Goal: Complete Application Form: Complete application form

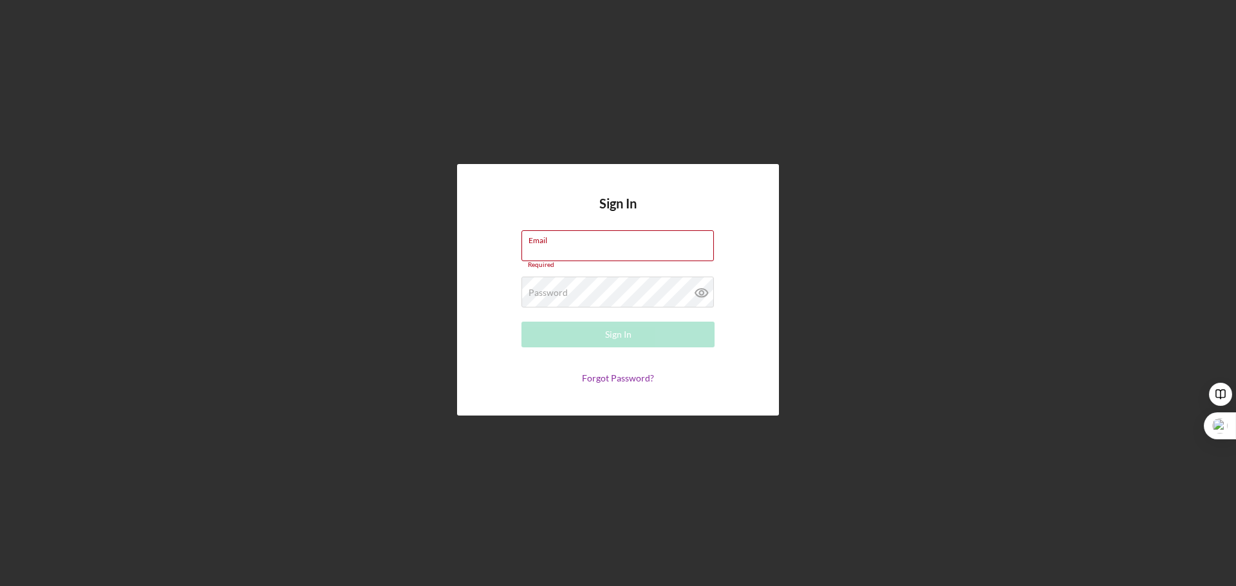
type input "[EMAIL_ADDRESS][DOMAIN_NAME]"
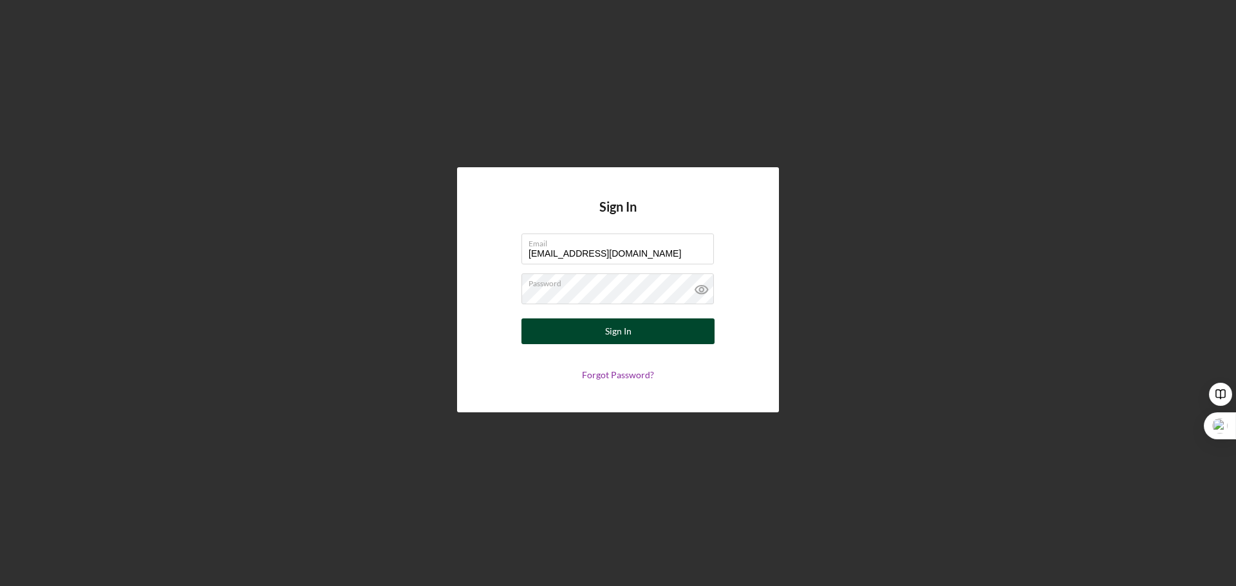
click at [657, 337] on button "Sign In" at bounding box center [617, 332] width 193 height 26
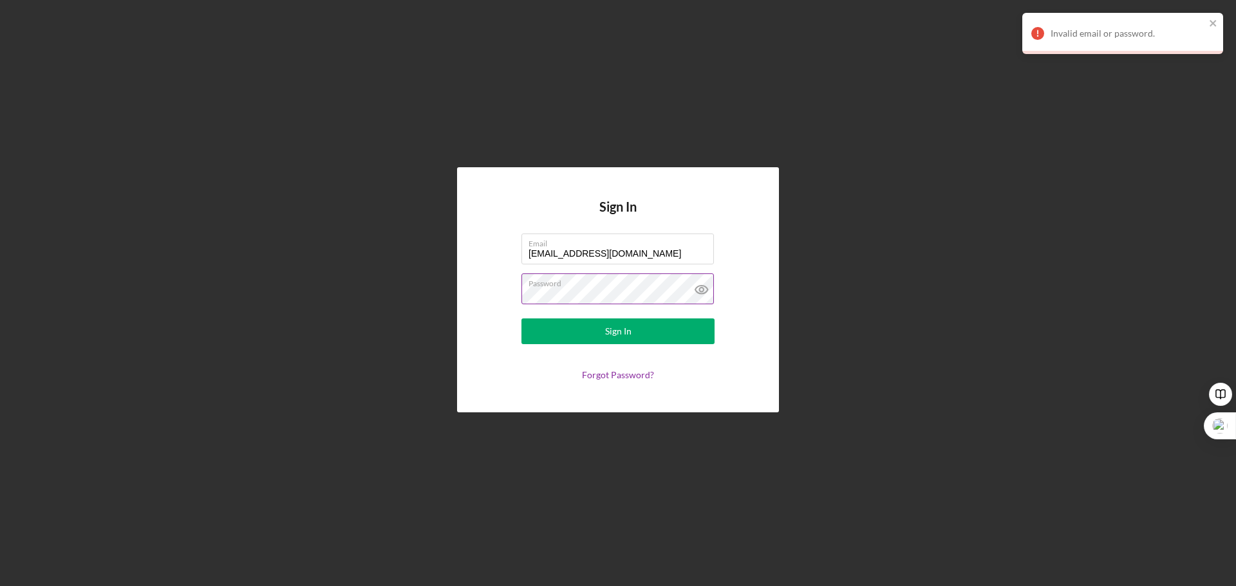
click at [700, 285] on icon at bounding box center [701, 290] width 32 height 32
click at [452, 292] on div "Sign In Email [EMAIL_ADDRESS][DOMAIN_NAME] Password Sign In Forgot Password?" at bounding box center [617, 290] width 1223 height 580
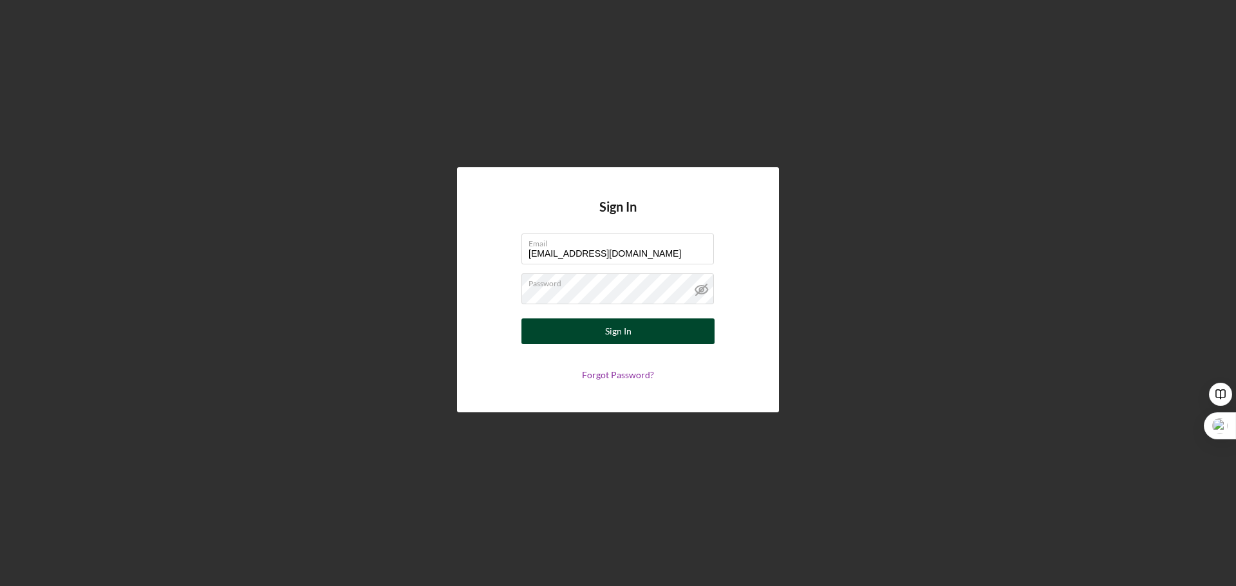
click at [545, 328] on button "Sign In" at bounding box center [617, 332] width 193 height 26
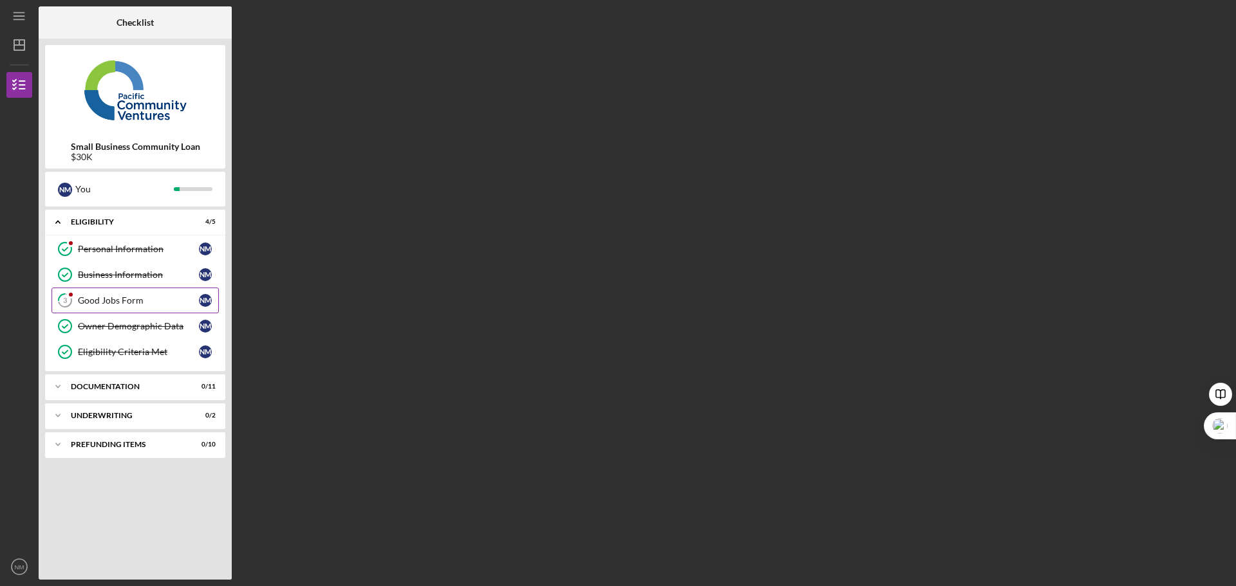
click at [133, 299] on div "Good Jobs Form" at bounding box center [138, 300] width 121 height 10
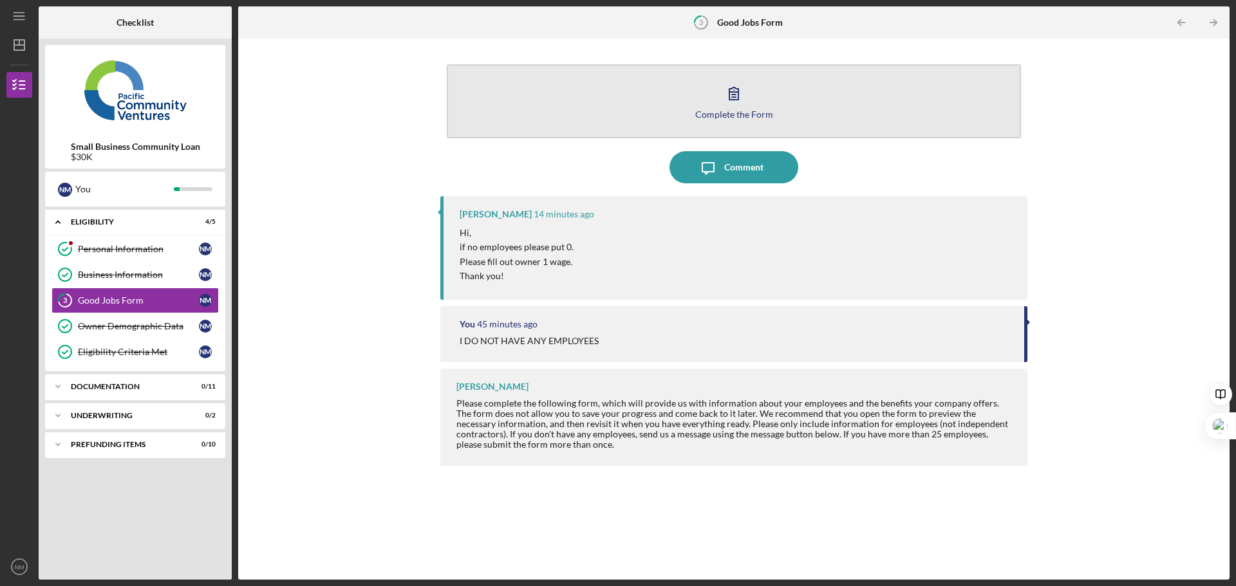
click at [734, 101] on icon "button" at bounding box center [734, 93] width 32 height 32
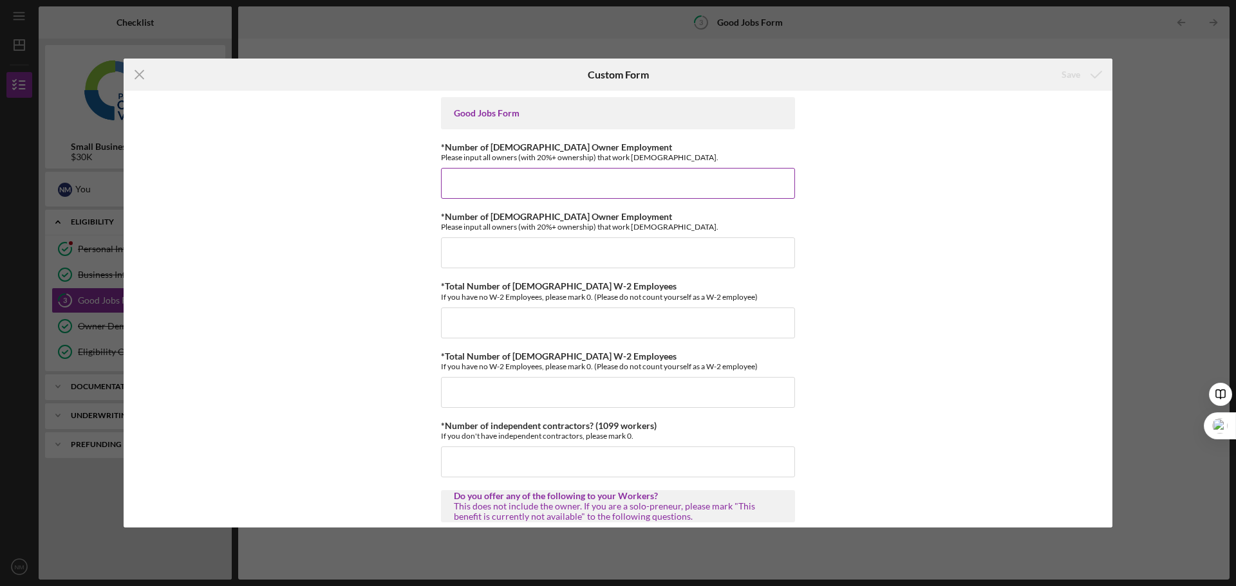
click at [530, 181] on input "*Number of [DEMOGRAPHIC_DATA] Owner Employment" at bounding box center [618, 183] width 354 height 31
type input "0"
click at [545, 248] on input "*Number of [DEMOGRAPHIC_DATA] Owner Employment" at bounding box center [618, 253] width 354 height 31
type input "0"
click at [506, 315] on input "*Total Number of [DEMOGRAPHIC_DATA] W-2 Employees" at bounding box center [618, 323] width 354 height 31
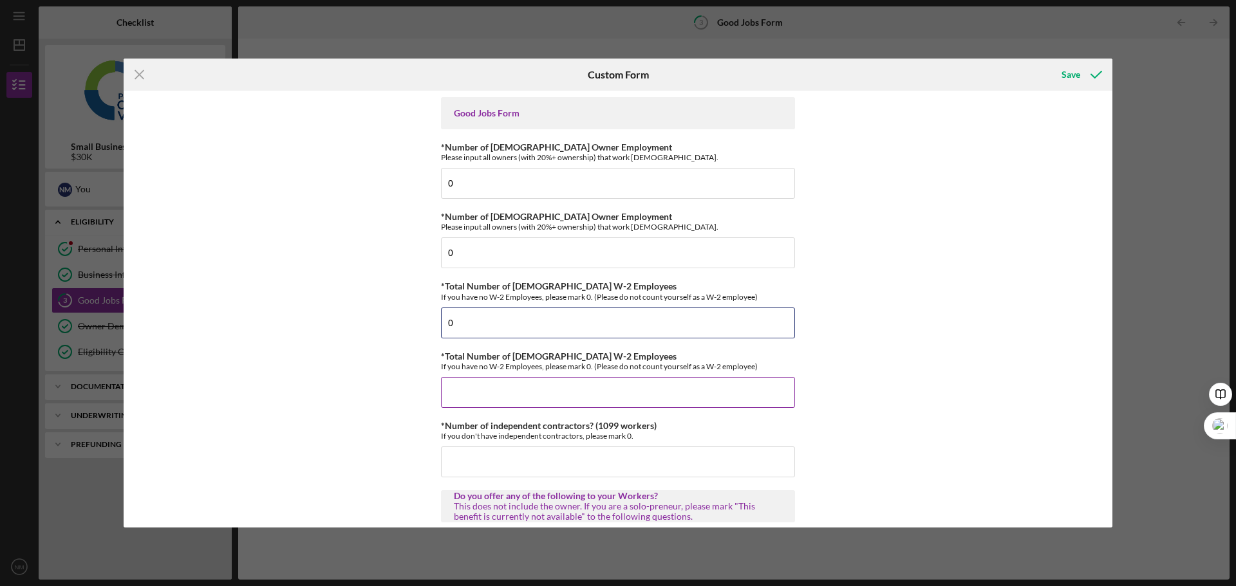
type input "0"
click at [489, 395] on input "*Total Number of [DEMOGRAPHIC_DATA] W-2 Employees" at bounding box center [618, 392] width 354 height 31
type input "0"
click at [488, 455] on input "*Number of independent contractors? (1099 workers)" at bounding box center [618, 462] width 354 height 31
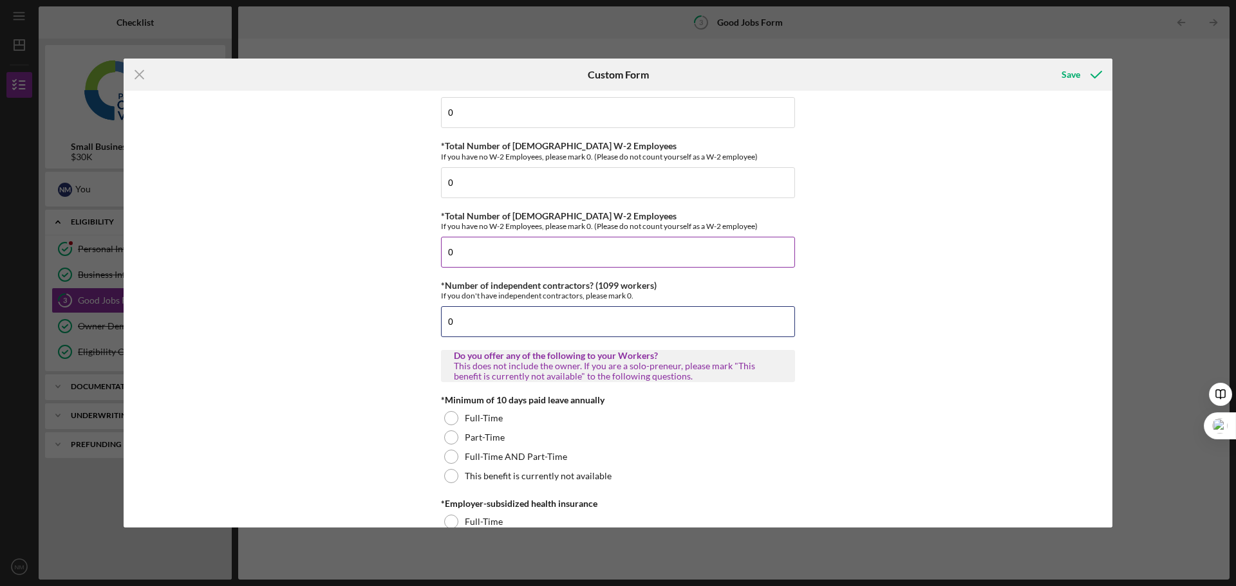
scroll to position [193, 0]
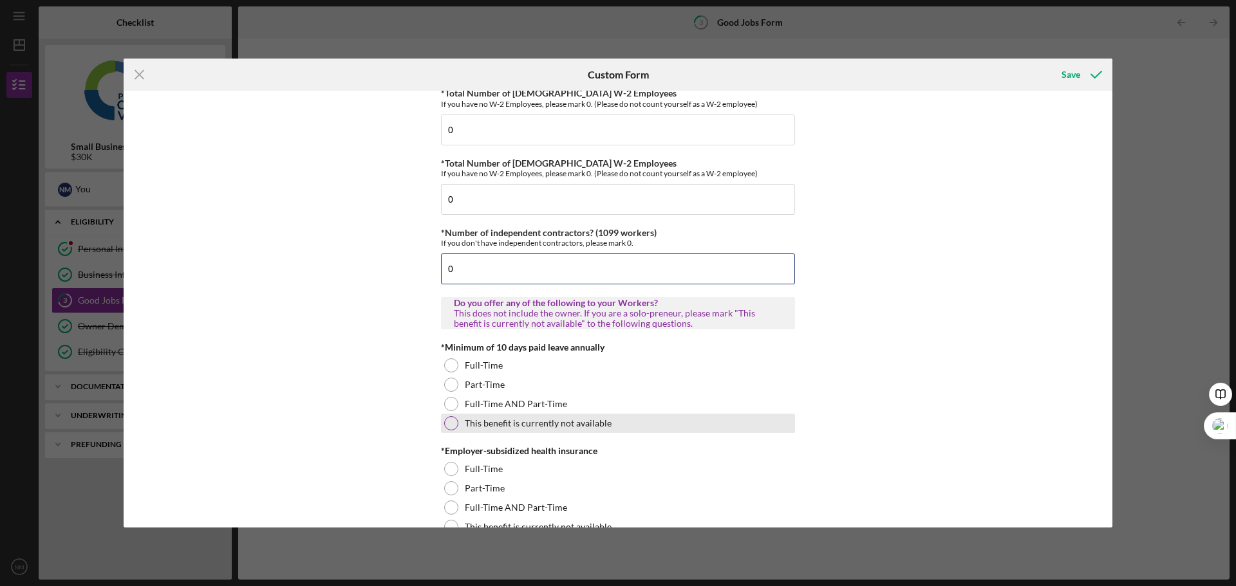
type input "0"
click at [622, 420] on div "This benefit is currently not available" at bounding box center [618, 423] width 354 height 19
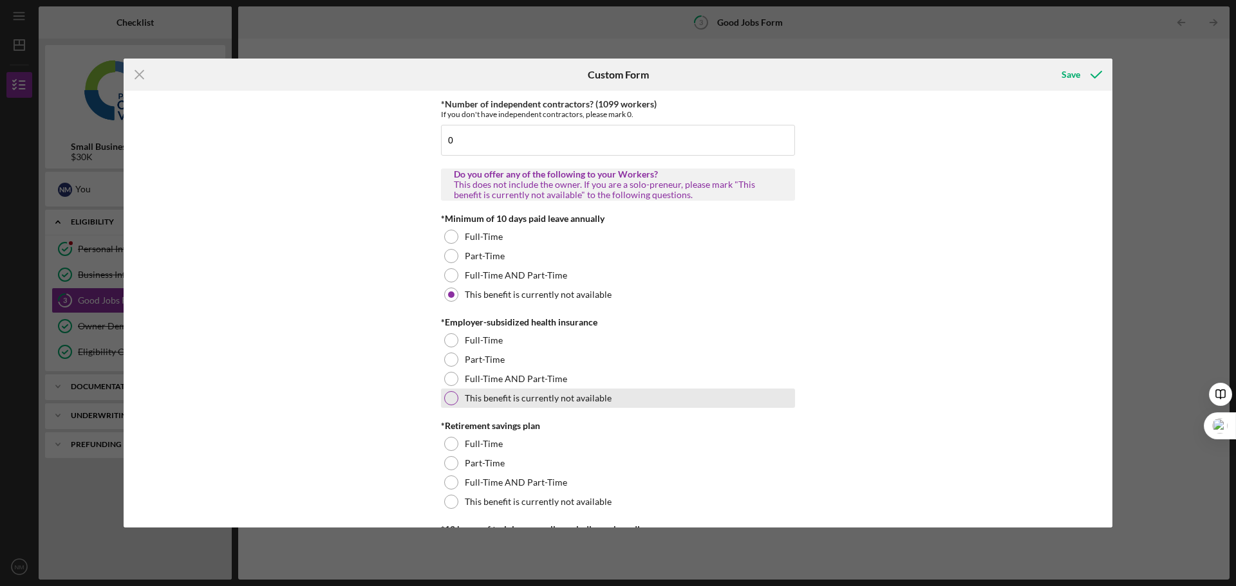
click at [453, 397] on div at bounding box center [451, 398] width 14 height 14
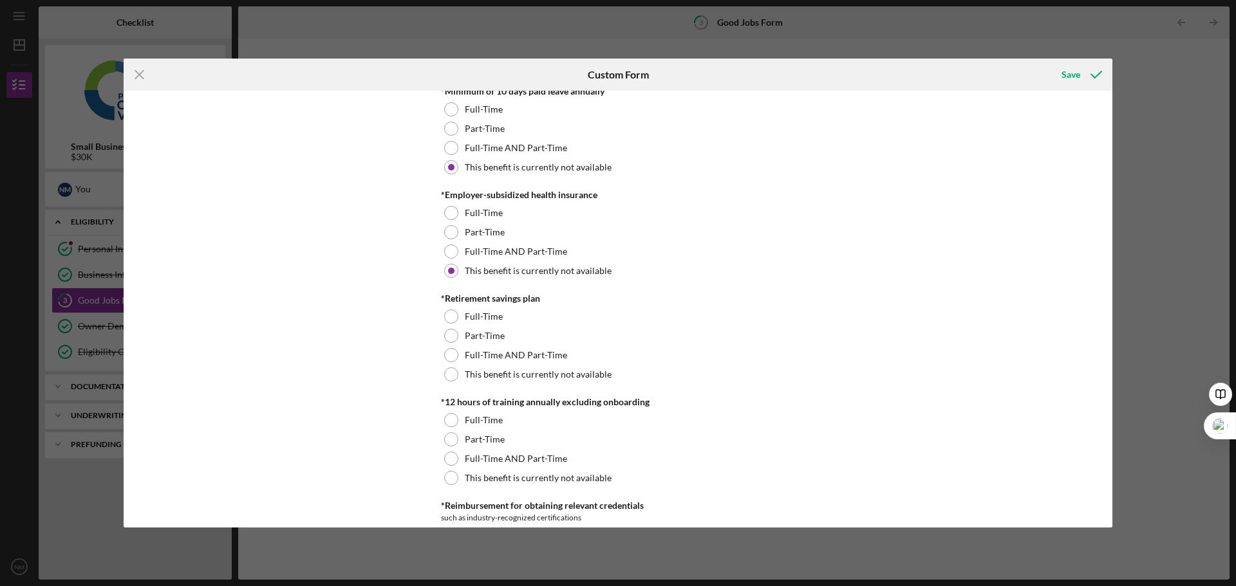
scroll to position [451, 0]
click at [451, 369] on div at bounding box center [451, 373] width 14 height 14
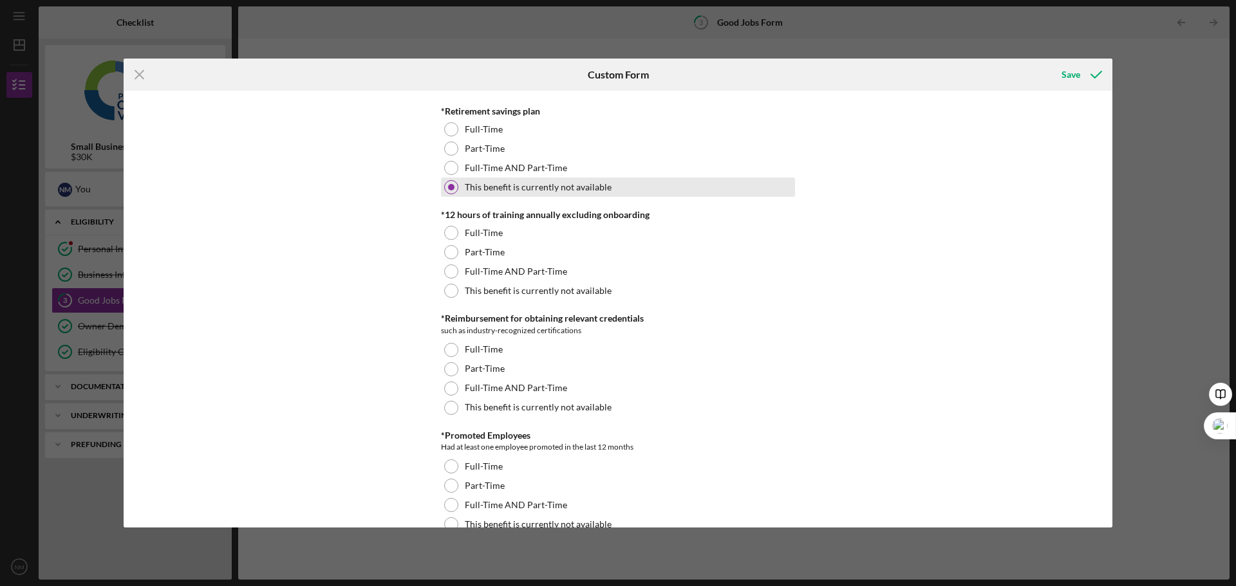
scroll to position [644, 0]
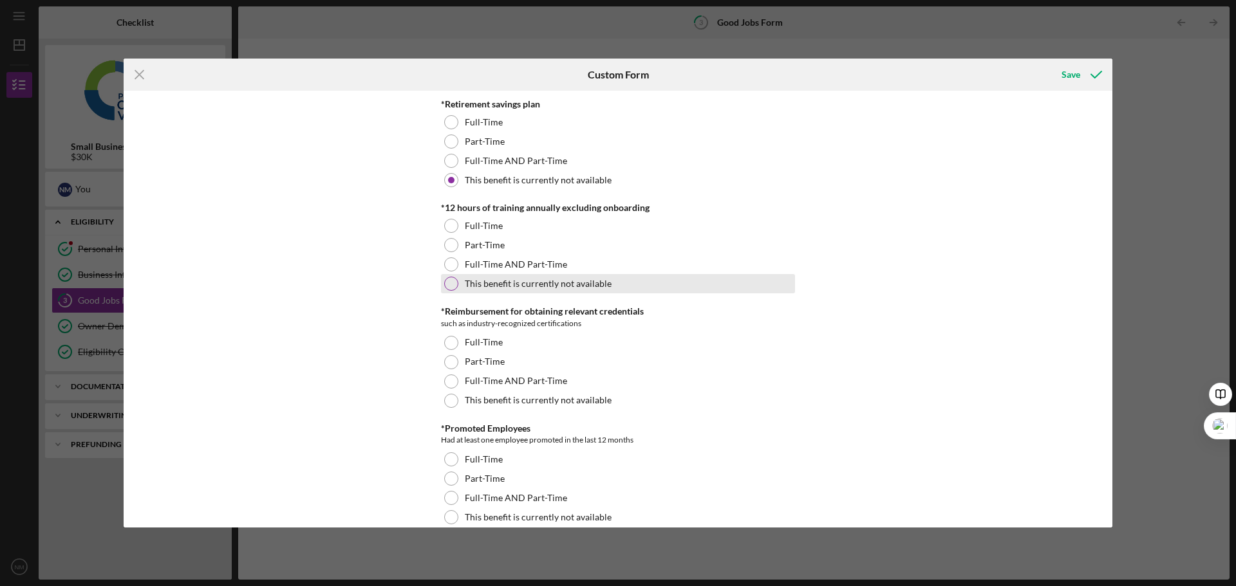
click at [453, 276] on div "This benefit is currently not available" at bounding box center [618, 283] width 354 height 19
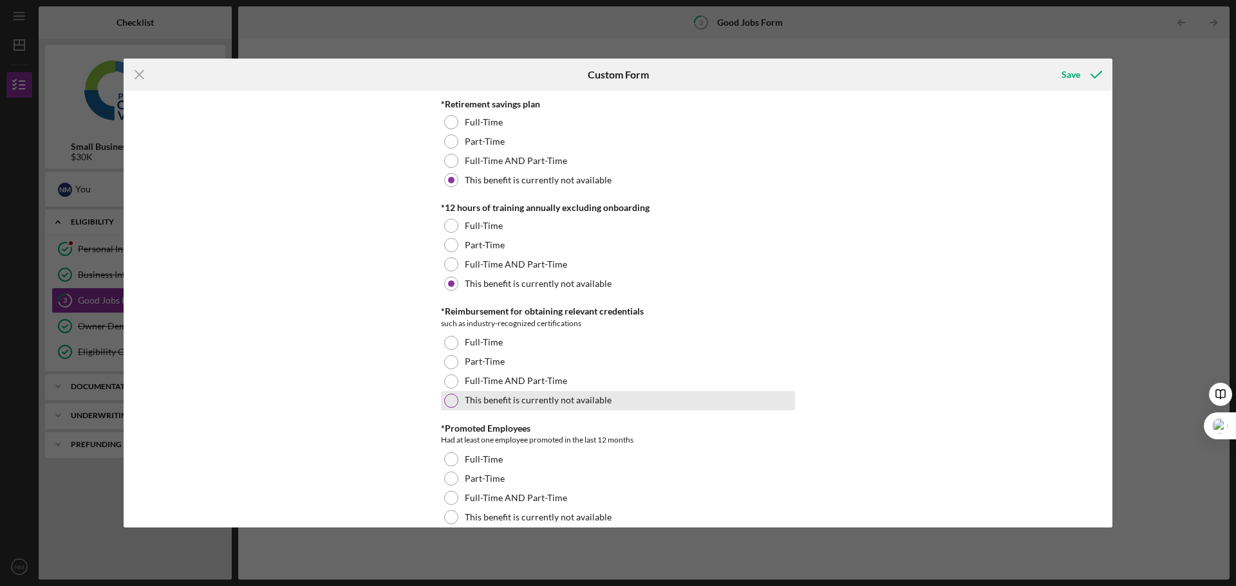
click at [447, 401] on div at bounding box center [451, 401] width 14 height 14
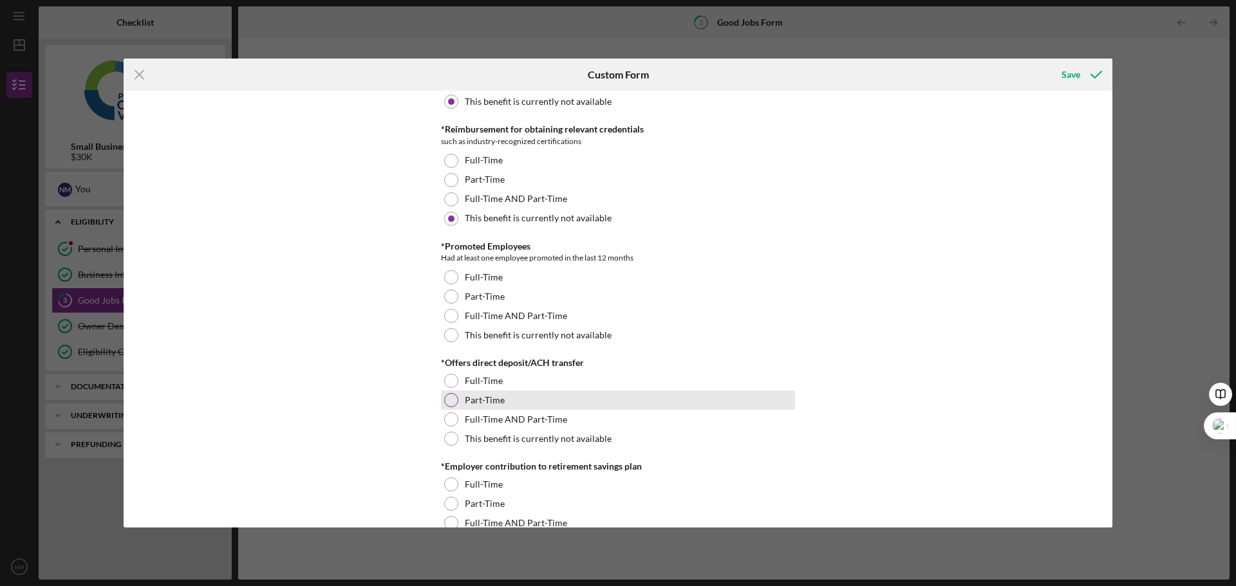
scroll to position [837, 0]
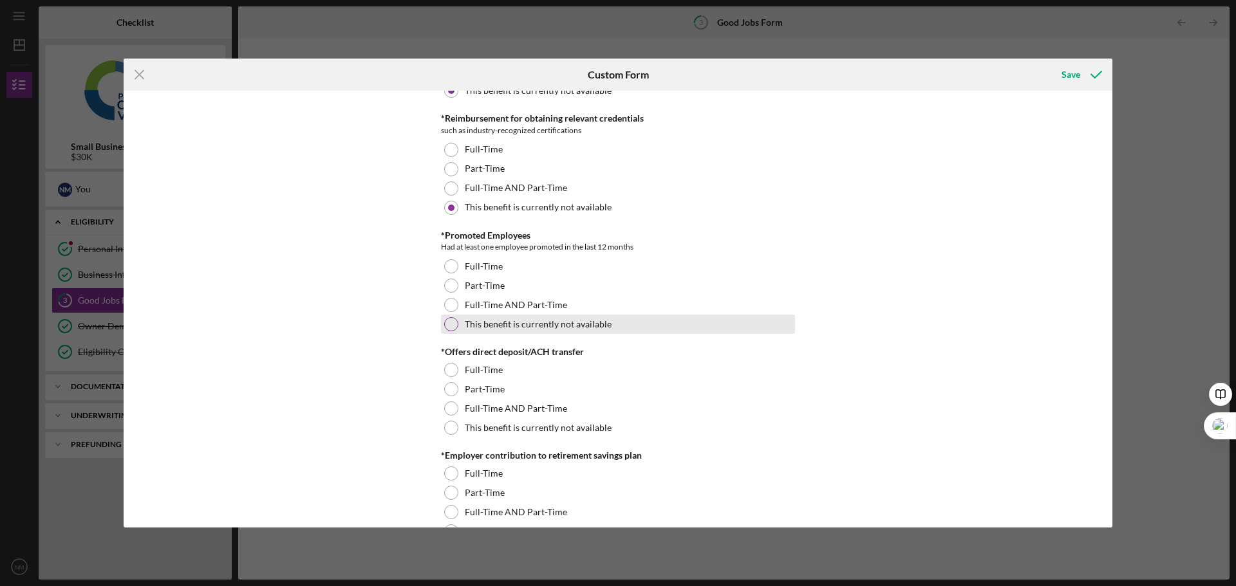
click at [452, 323] on div at bounding box center [451, 324] width 14 height 14
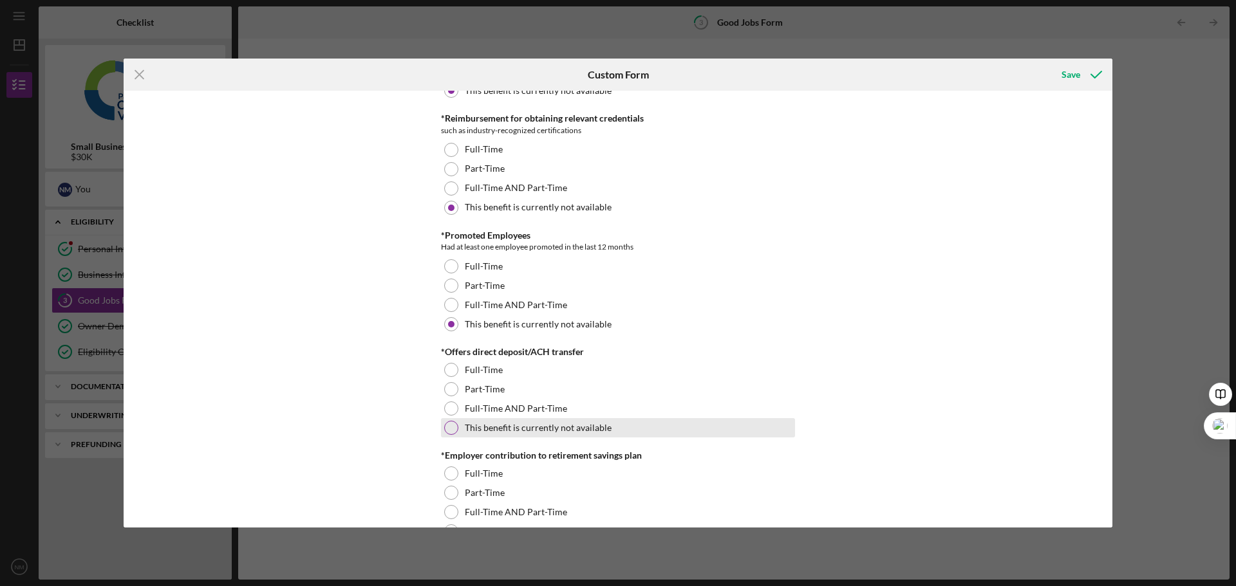
click at [452, 429] on div at bounding box center [451, 428] width 14 height 14
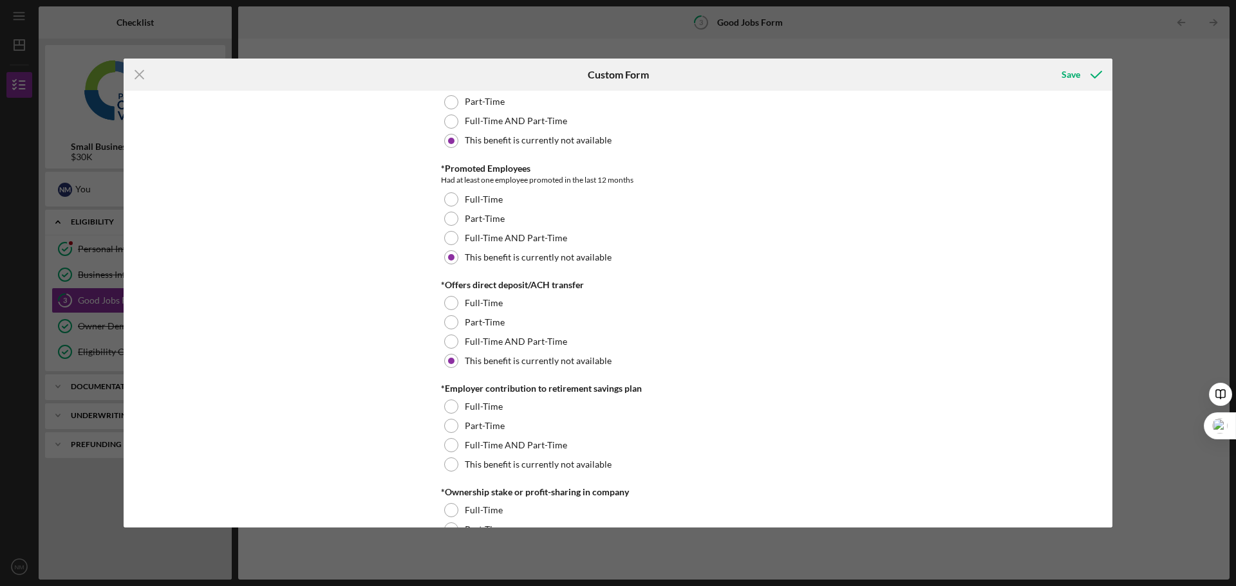
scroll to position [965, 0]
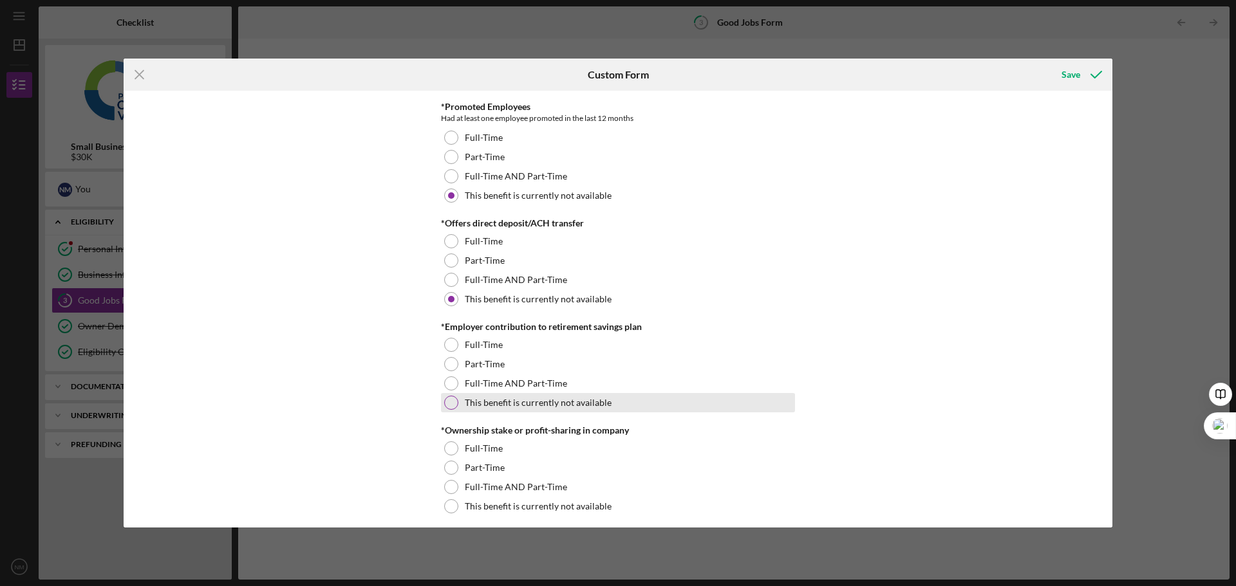
click at [448, 404] on div at bounding box center [451, 403] width 14 height 14
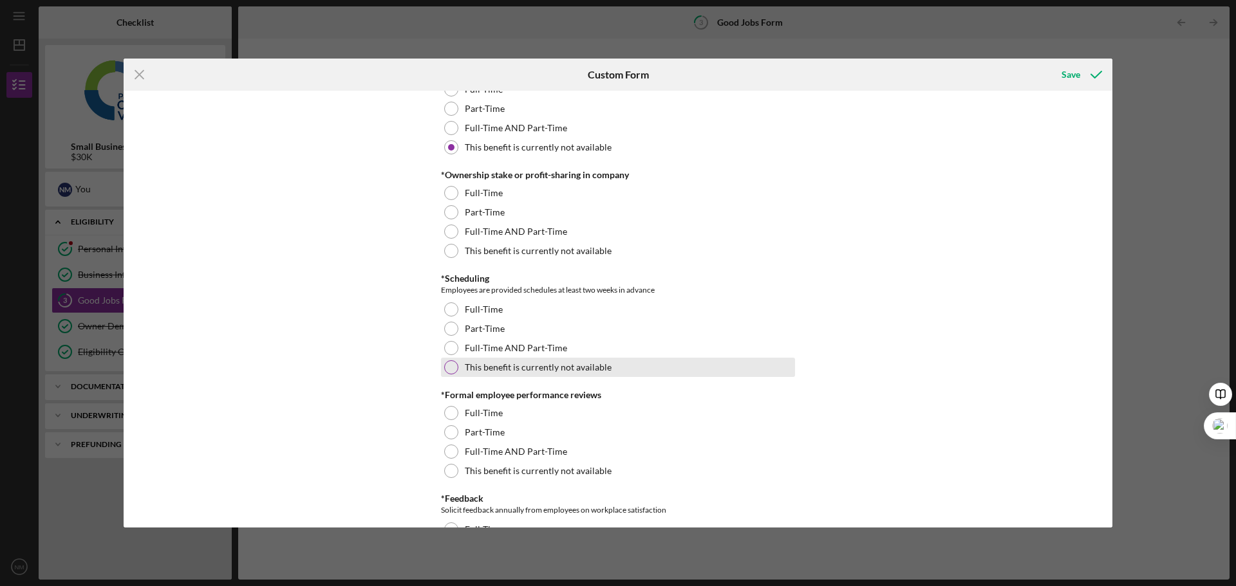
scroll to position [1223, 0]
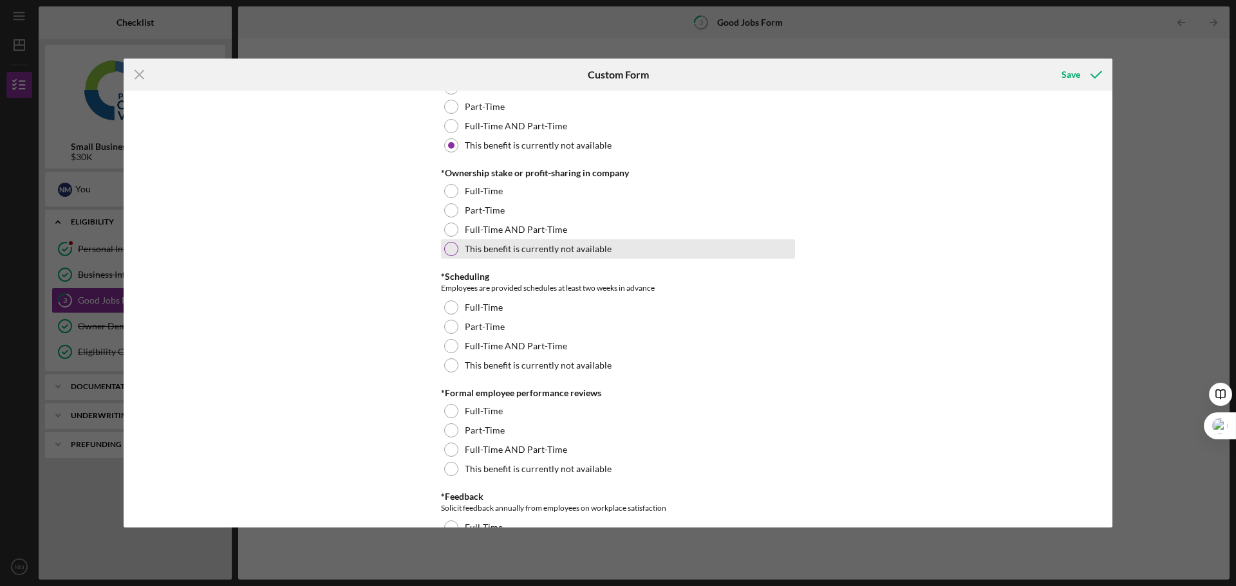
click at [444, 246] on div at bounding box center [451, 249] width 14 height 14
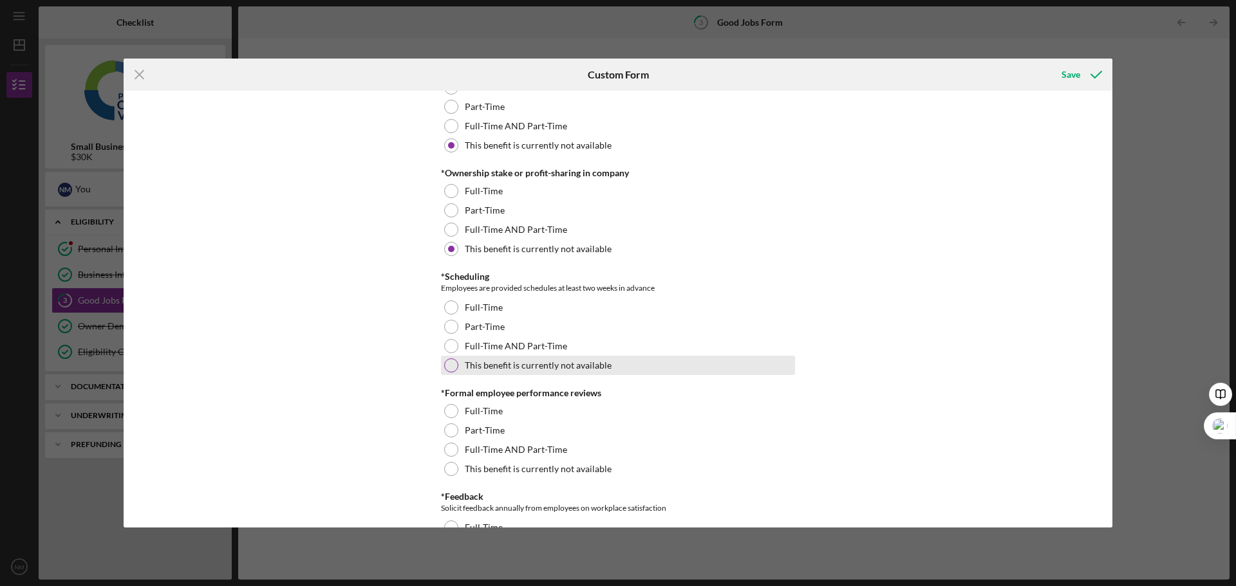
click at [449, 361] on div at bounding box center [451, 366] width 14 height 14
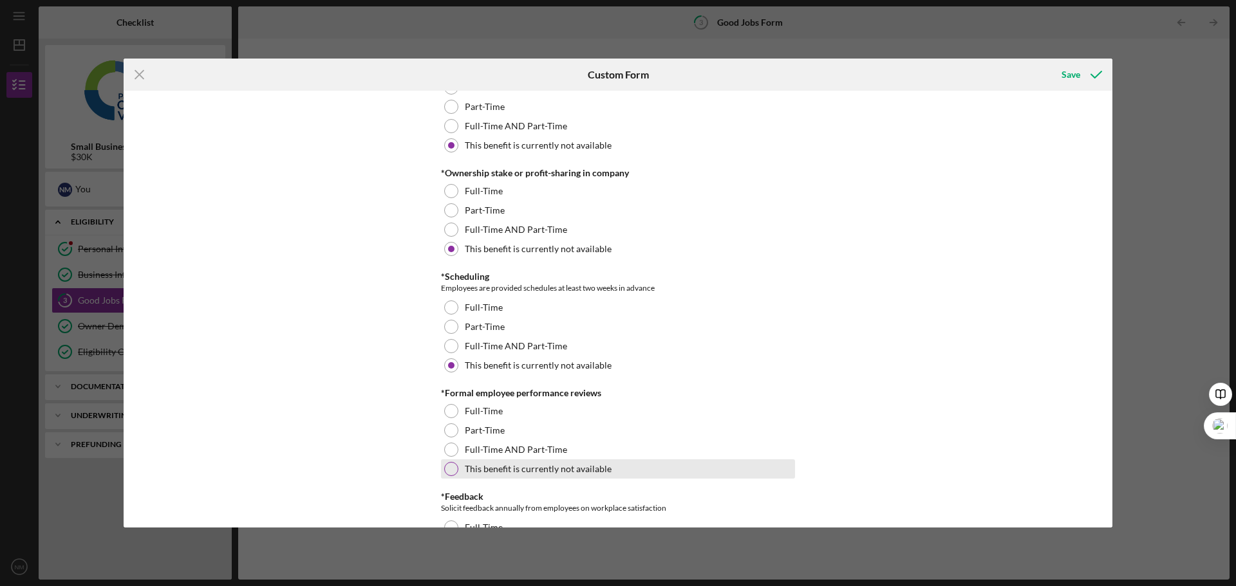
click at [454, 470] on div at bounding box center [451, 469] width 14 height 14
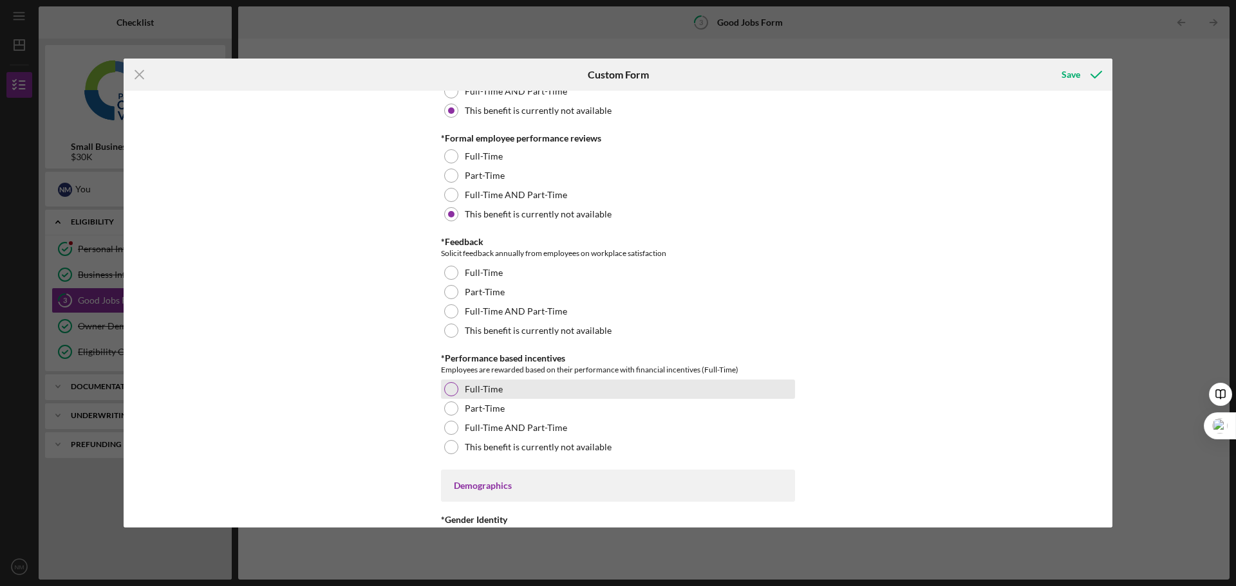
scroll to position [1480, 0]
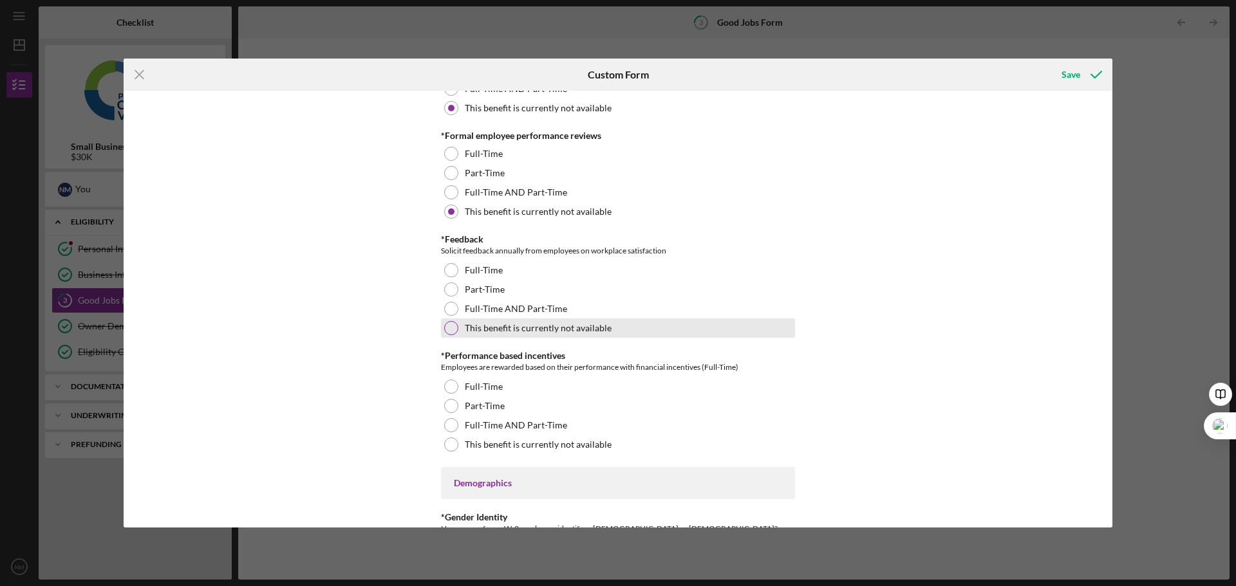
click at [454, 326] on div at bounding box center [451, 328] width 14 height 14
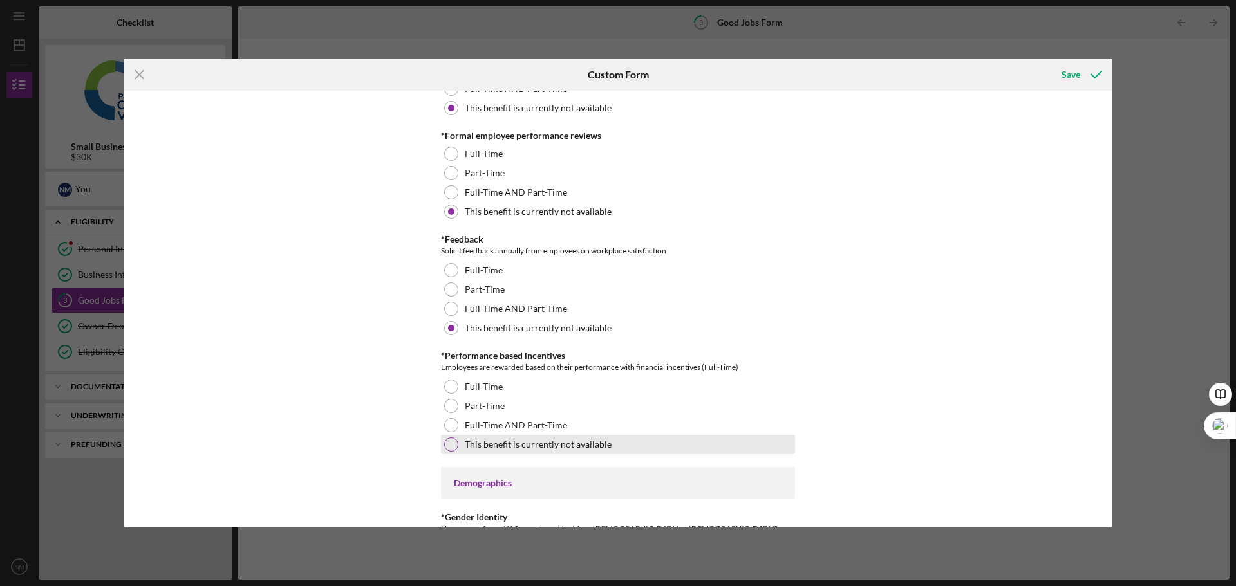
click at [451, 446] on div at bounding box center [451, 445] width 14 height 14
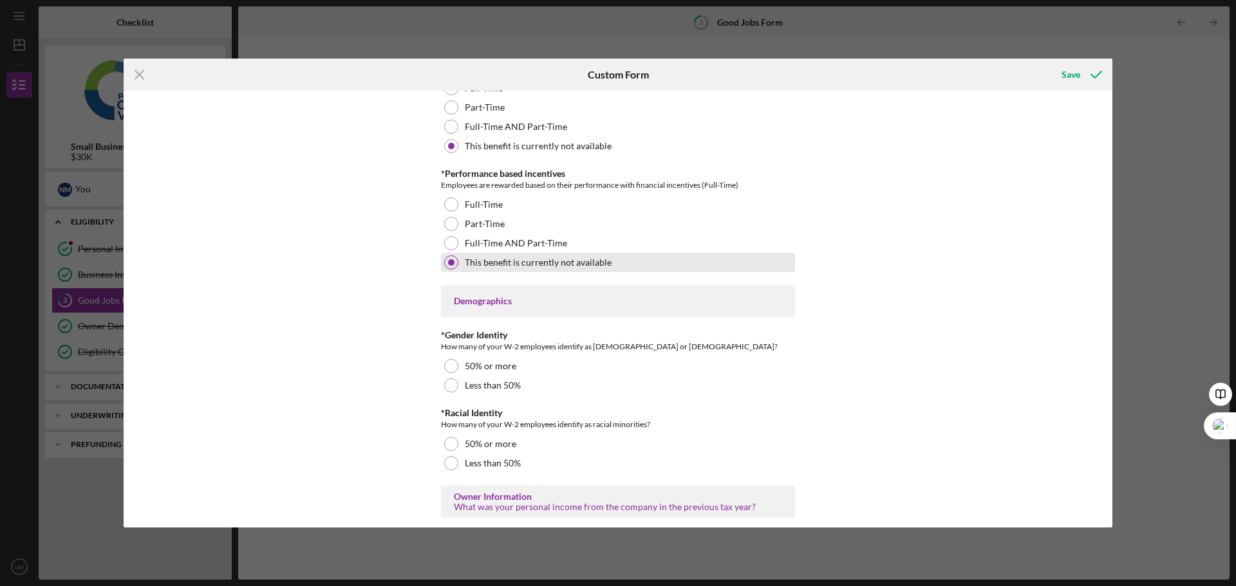
scroll to position [1673, 0]
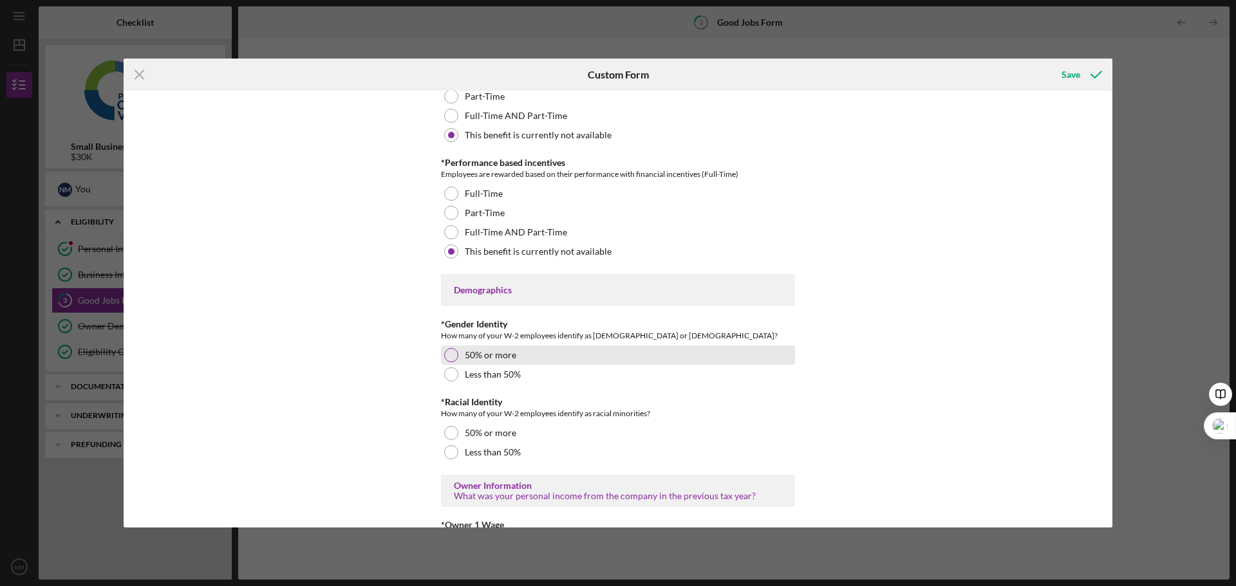
click at [445, 359] on div at bounding box center [451, 355] width 14 height 14
click at [445, 375] on div at bounding box center [451, 375] width 14 height 14
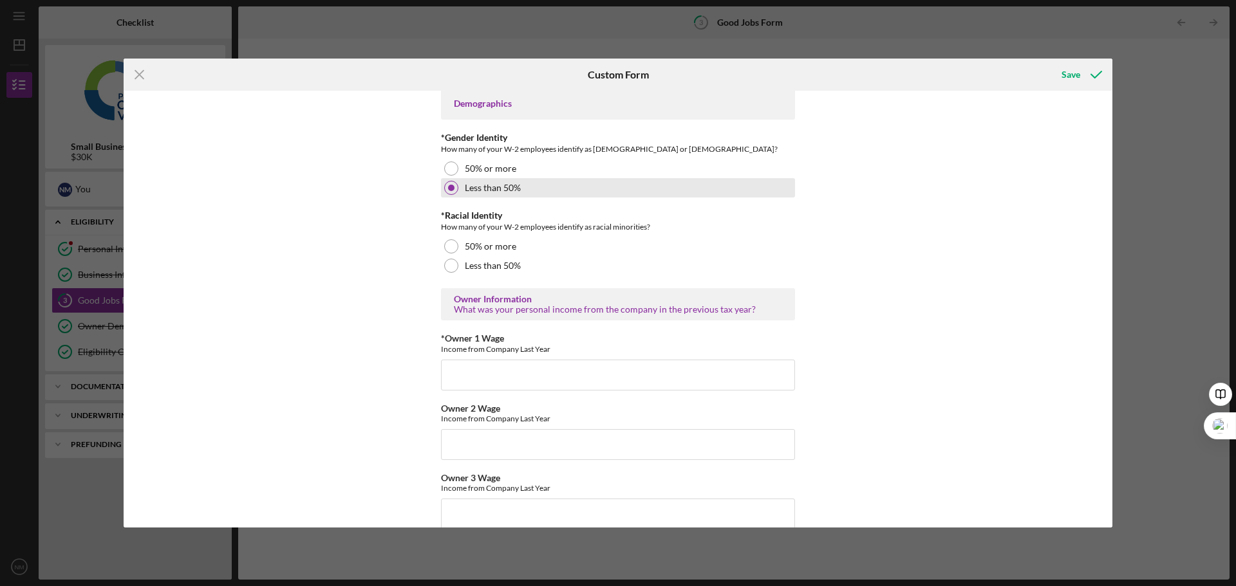
scroll to position [1867, 0]
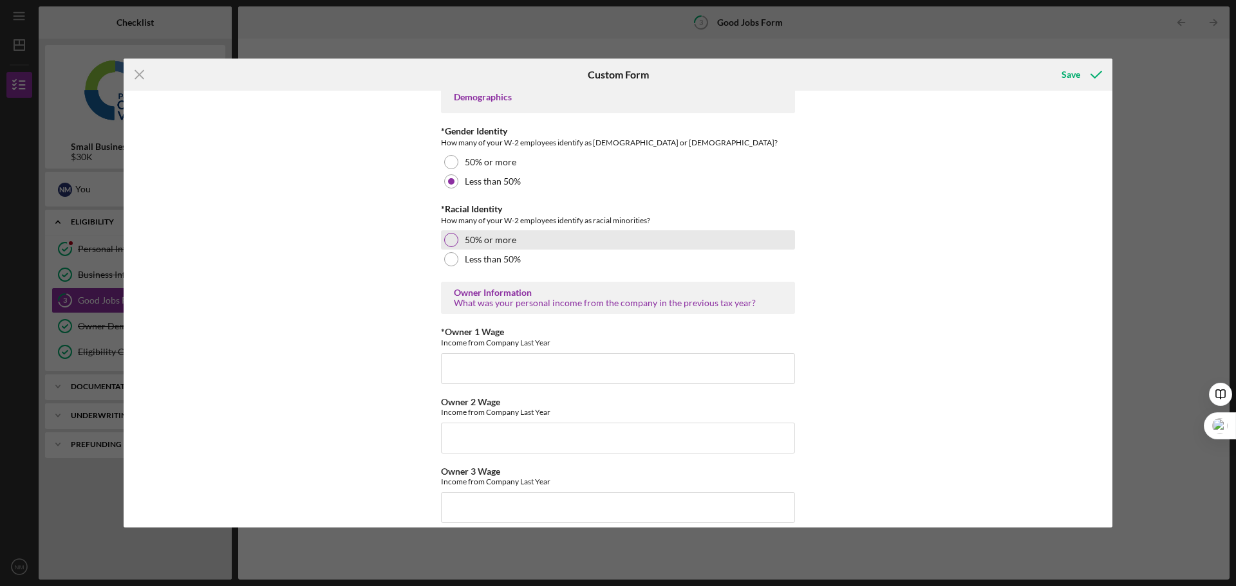
click at [446, 240] on div at bounding box center [451, 240] width 14 height 14
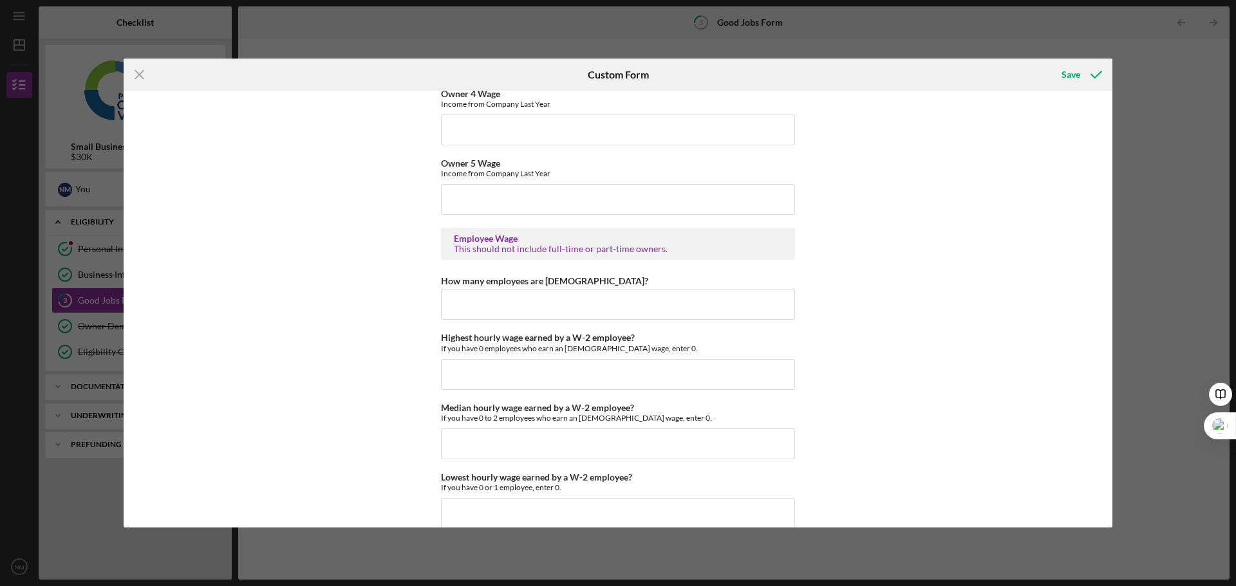
scroll to position [2317, 0]
click at [541, 304] on input "How many employees are [DEMOGRAPHIC_DATA]?" at bounding box center [618, 301] width 354 height 31
type input "0"
click at [499, 380] on input "Highest hourly wage earned by a W-2 employee?" at bounding box center [618, 371] width 354 height 31
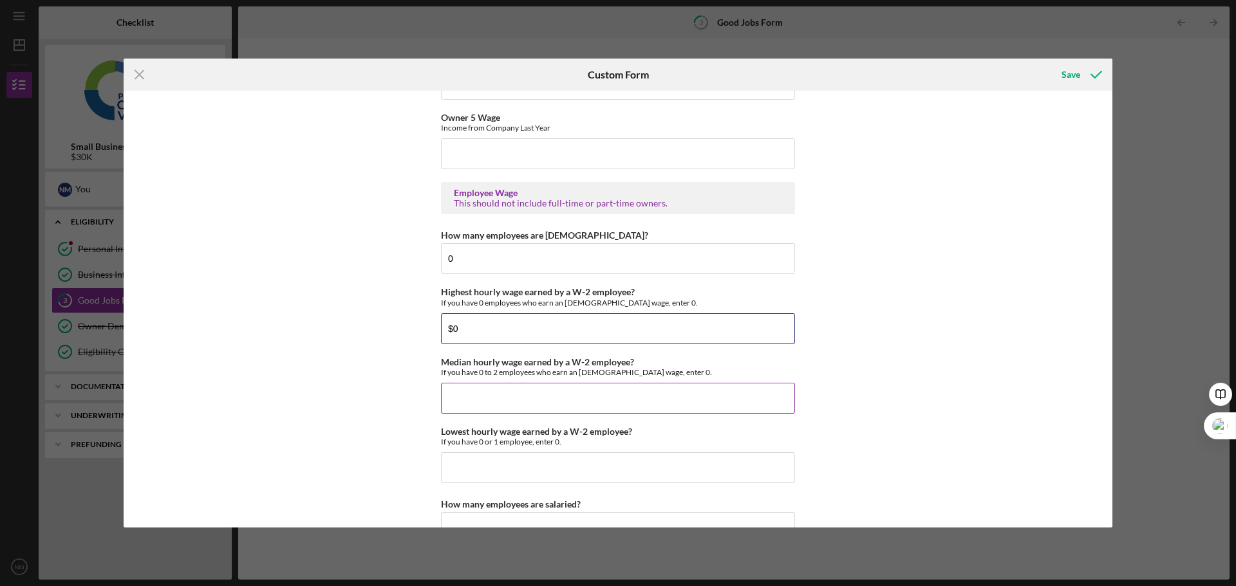
scroll to position [2381, 0]
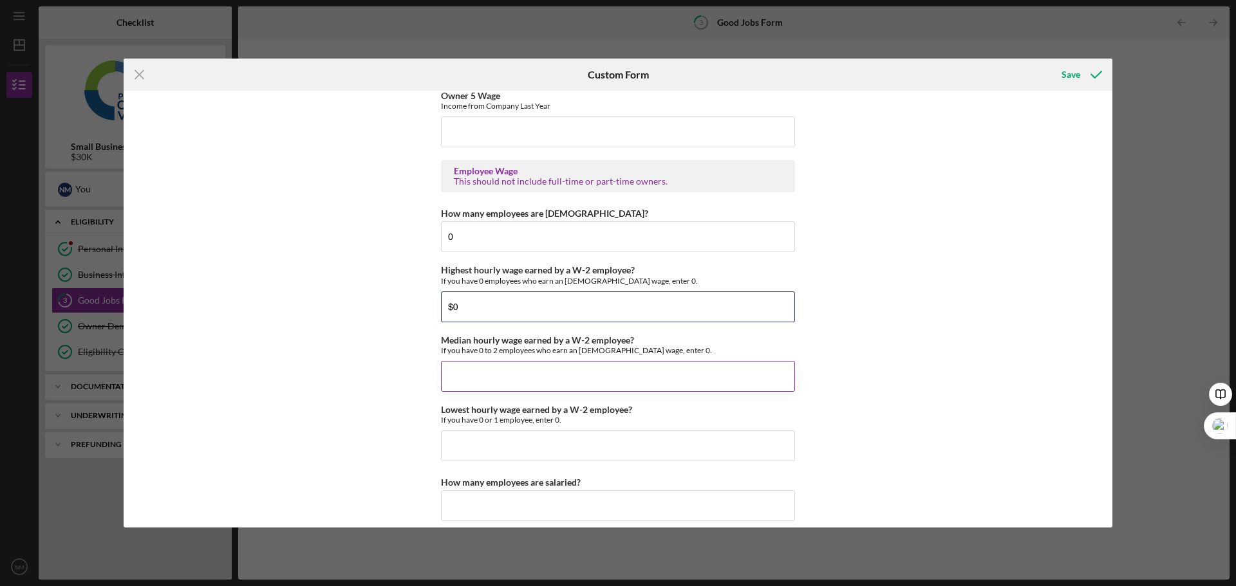
type input "$0"
click at [486, 372] on input "Median hourly wage earned by a W-2 employee?" at bounding box center [618, 376] width 354 height 31
type input "$0"
click at [471, 447] on input "Lowest hourly wage earned by a W-2 employee?" at bounding box center [618, 446] width 354 height 31
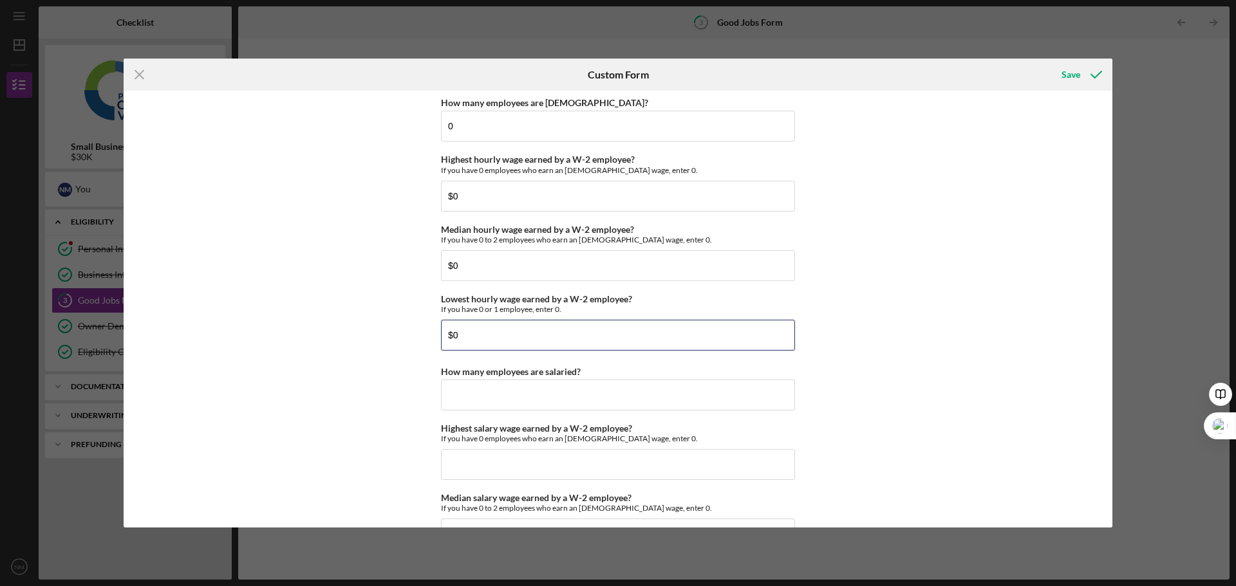
scroll to position [2510, 0]
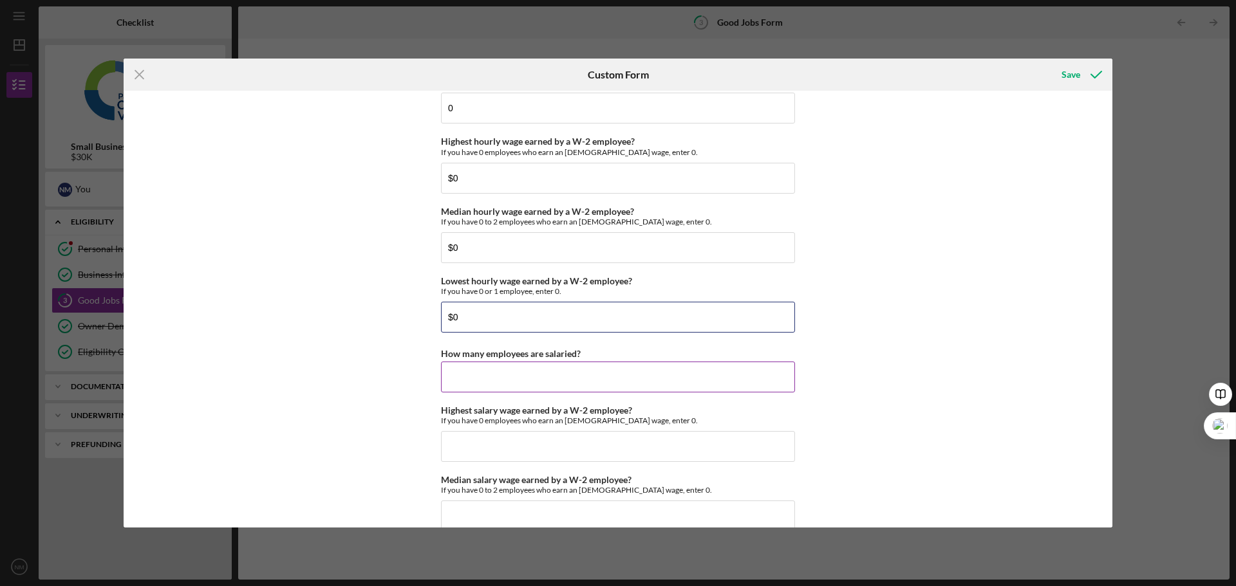
type input "$0"
click at [484, 381] on input "How many employees are salaried?" at bounding box center [618, 377] width 354 height 31
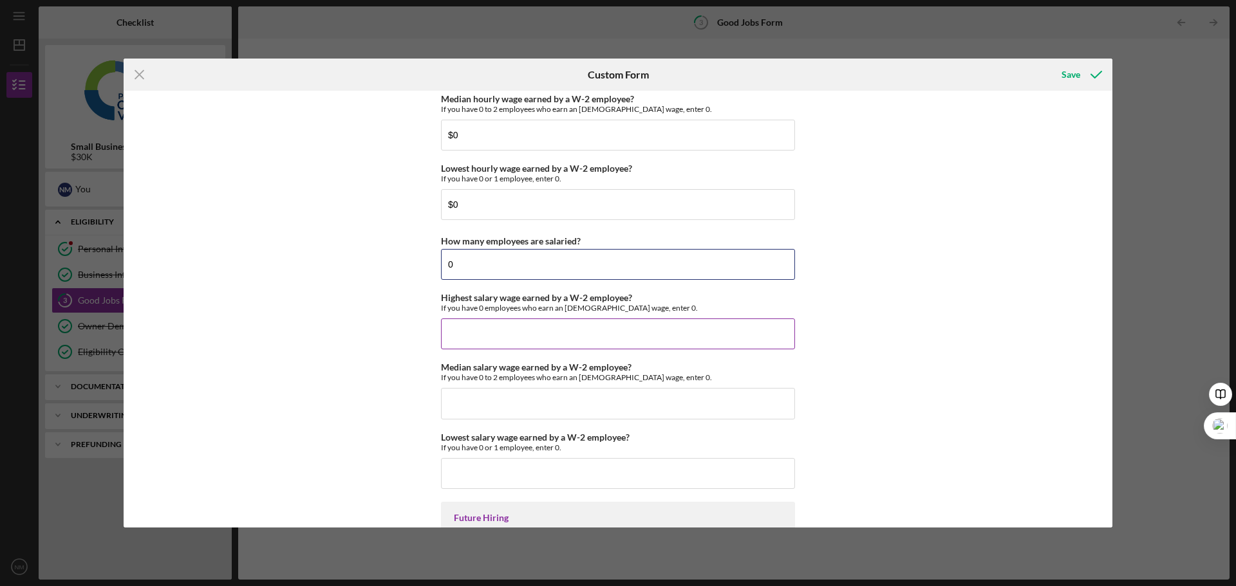
scroll to position [2639, 0]
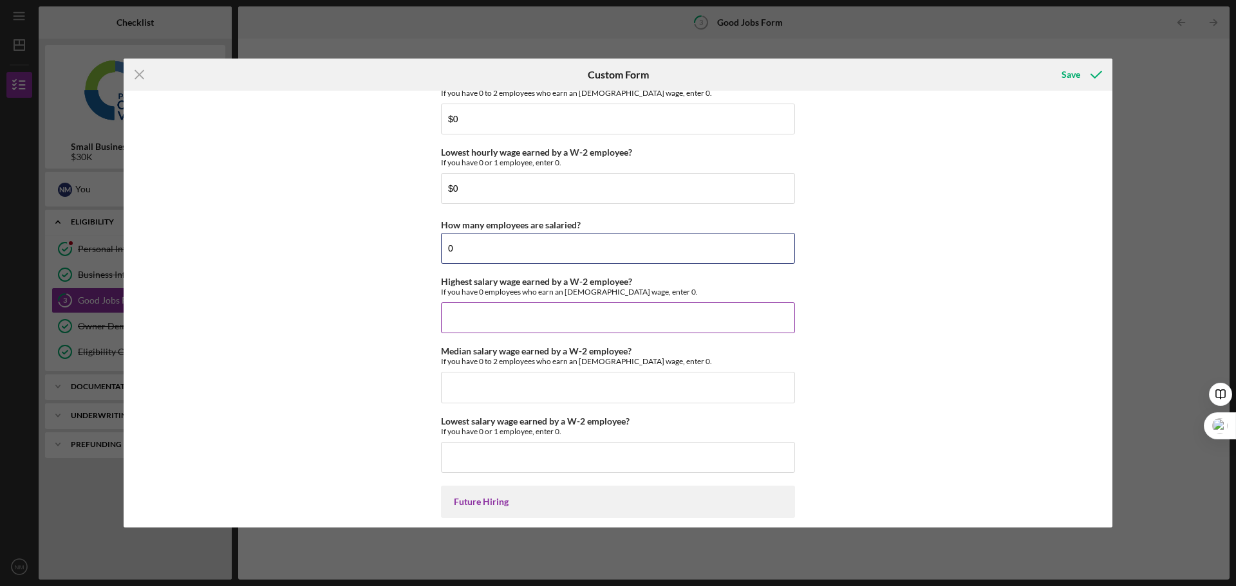
type input "0"
click at [482, 331] on input "Highest salary wage earned by a W-2 employee?" at bounding box center [618, 318] width 354 height 31
type input "$0"
click at [493, 393] on input "Median salary wage earned by a W-2 employee?" at bounding box center [618, 387] width 354 height 31
type input "$0"
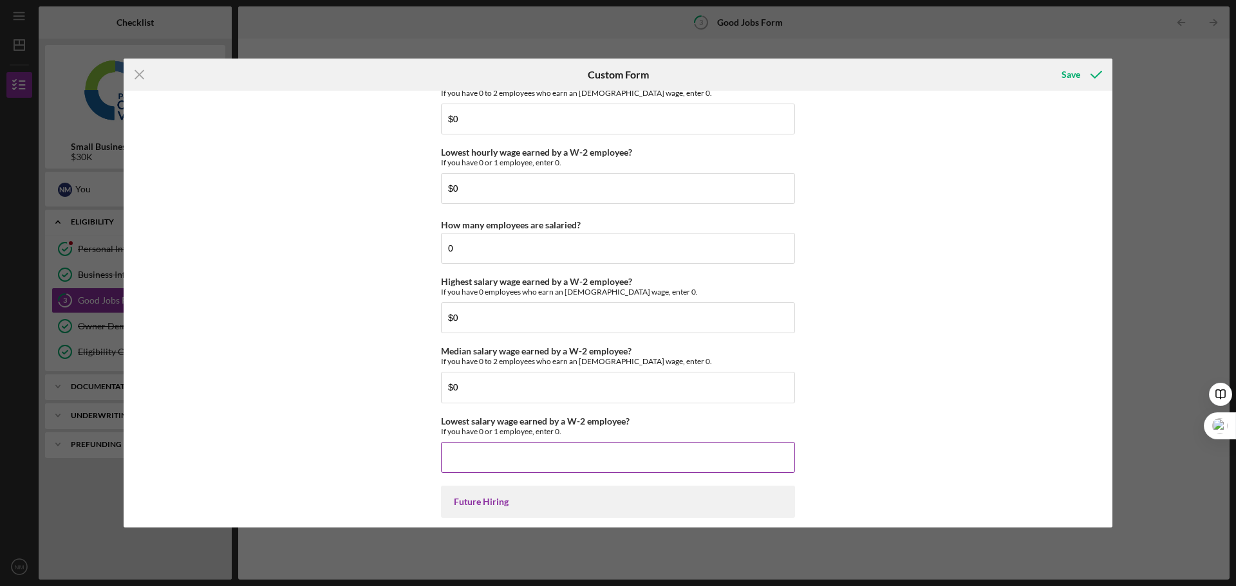
click at [512, 472] on input "Lowest salary wage earned by a W-2 employee?" at bounding box center [618, 457] width 354 height 31
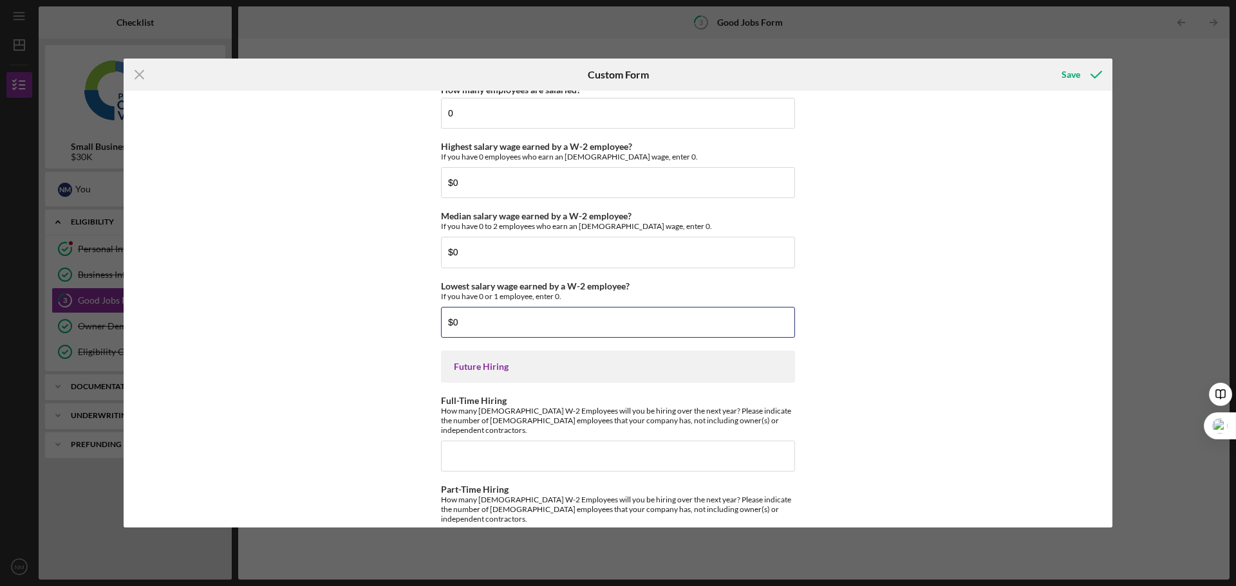
scroll to position [2807, 0]
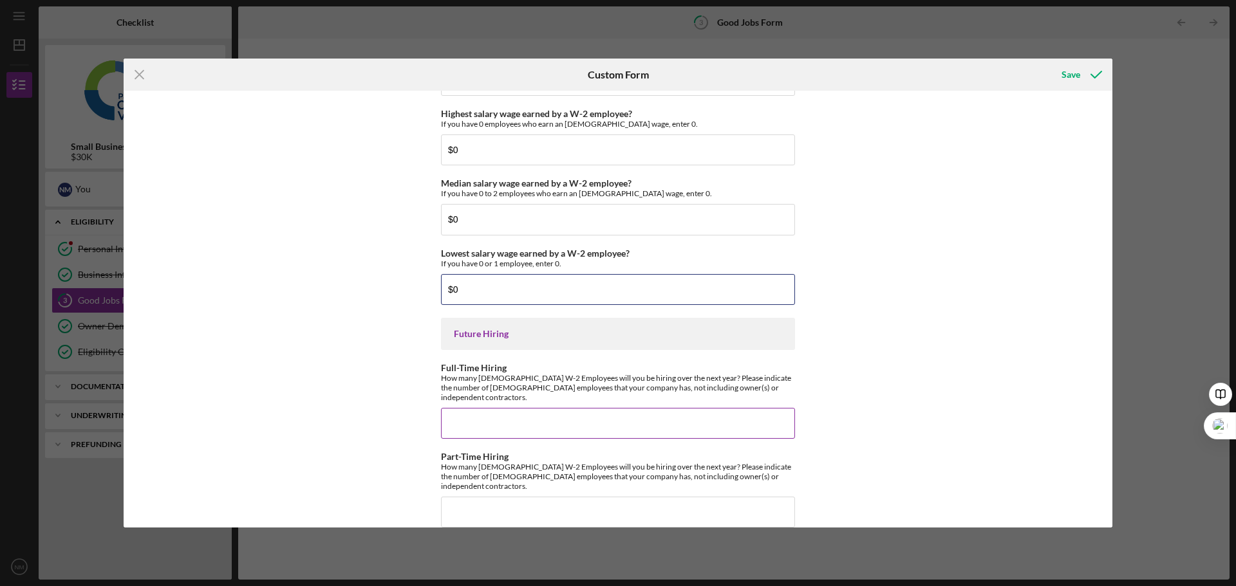
type input "$0"
click at [528, 408] on input "Full-Time Hiring" at bounding box center [618, 423] width 354 height 31
type input "2"
type input "3"
click at [483, 497] on input "Part-Time Hiring" at bounding box center [618, 512] width 354 height 31
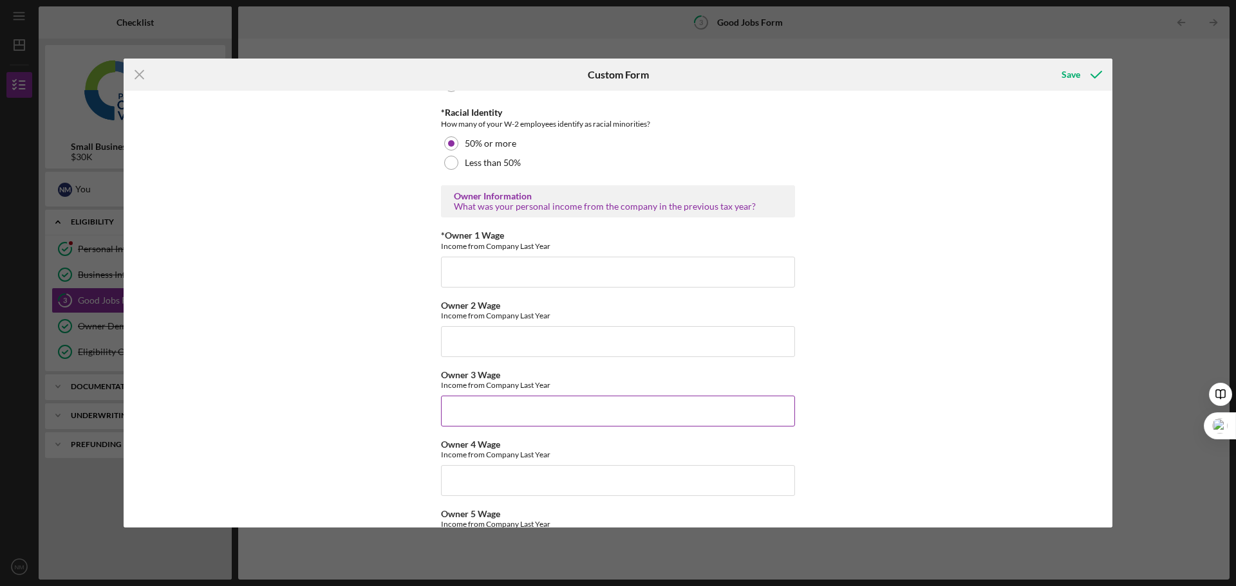
scroll to position [1906, 0]
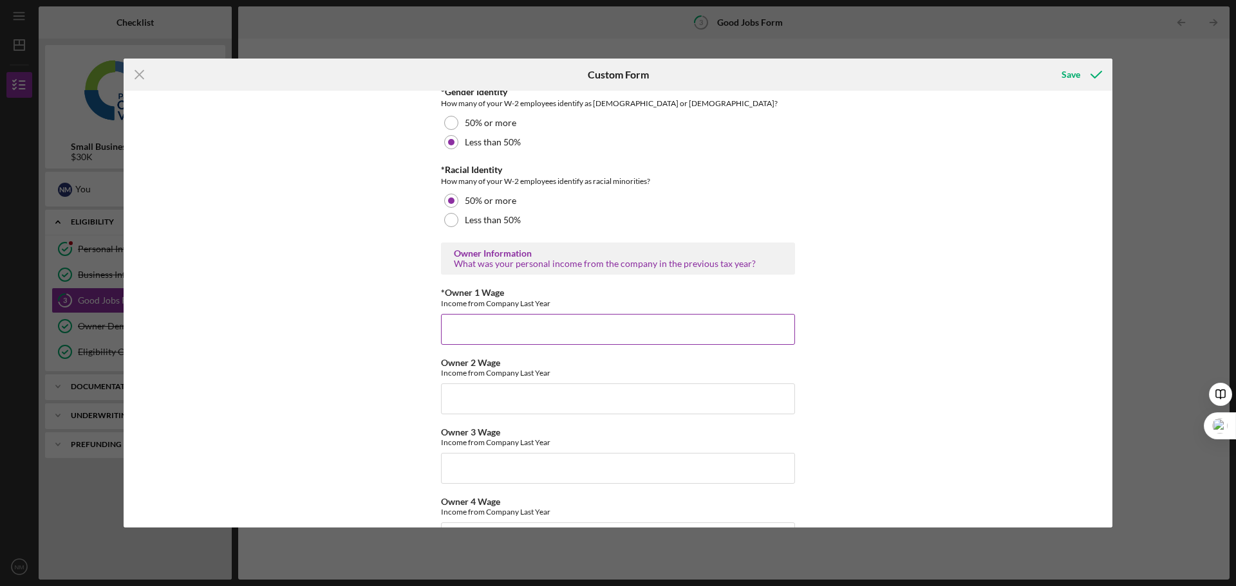
type input "3"
click at [555, 333] on input "*Owner 1 Wage" at bounding box center [618, 329] width 354 height 31
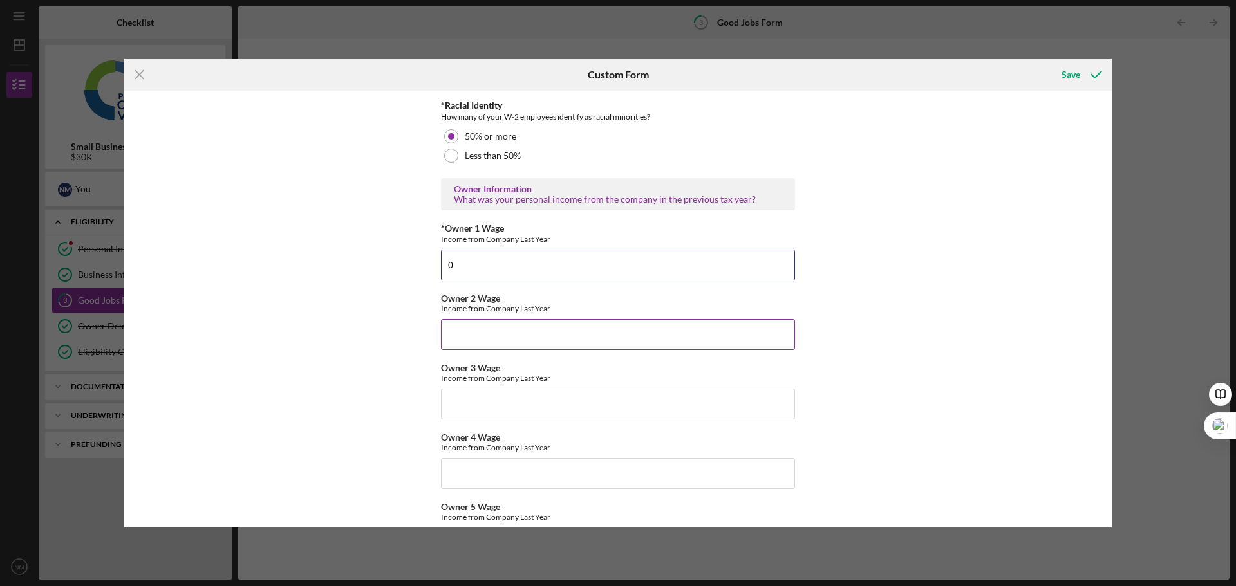
type input "0"
click at [563, 324] on input "Owner 2 Wage" at bounding box center [618, 334] width 354 height 31
type input "$0"
click at [510, 416] on input "Owner 3 Wage" at bounding box center [618, 404] width 354 height 31
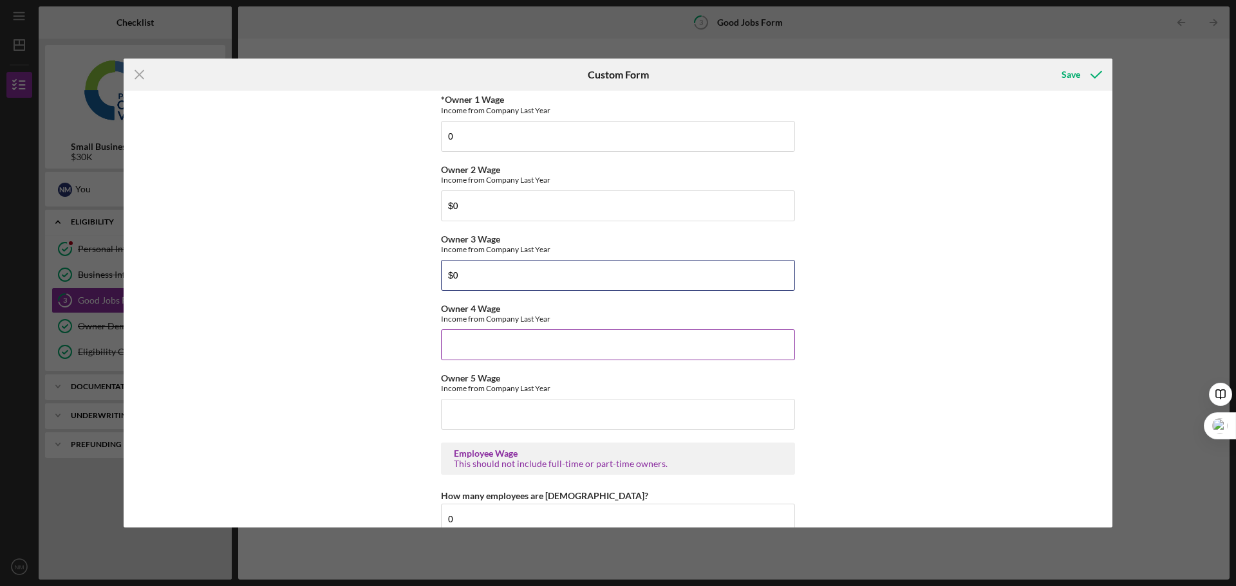
type input "$0"
click at [547, 328] on div "Owner 4 Wage Income from Company Last Year" at bounding box center [618, 332] width 354 height 57
click at [522, 338] on input "Owner 4 Wage" at bounding box center [618, 345] width 354 height 31
type input "$0"
click at [489, 416] on input "Owner 5 Wage" at bounding box center [618, 414] width 354 height 31
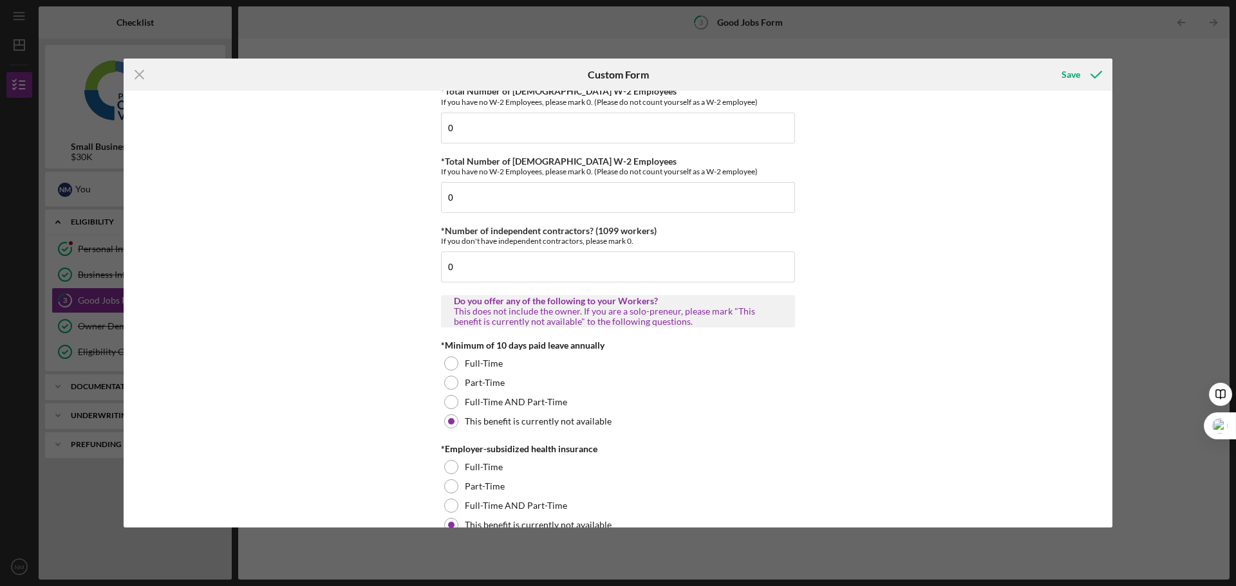
scroll to position [322, 0]
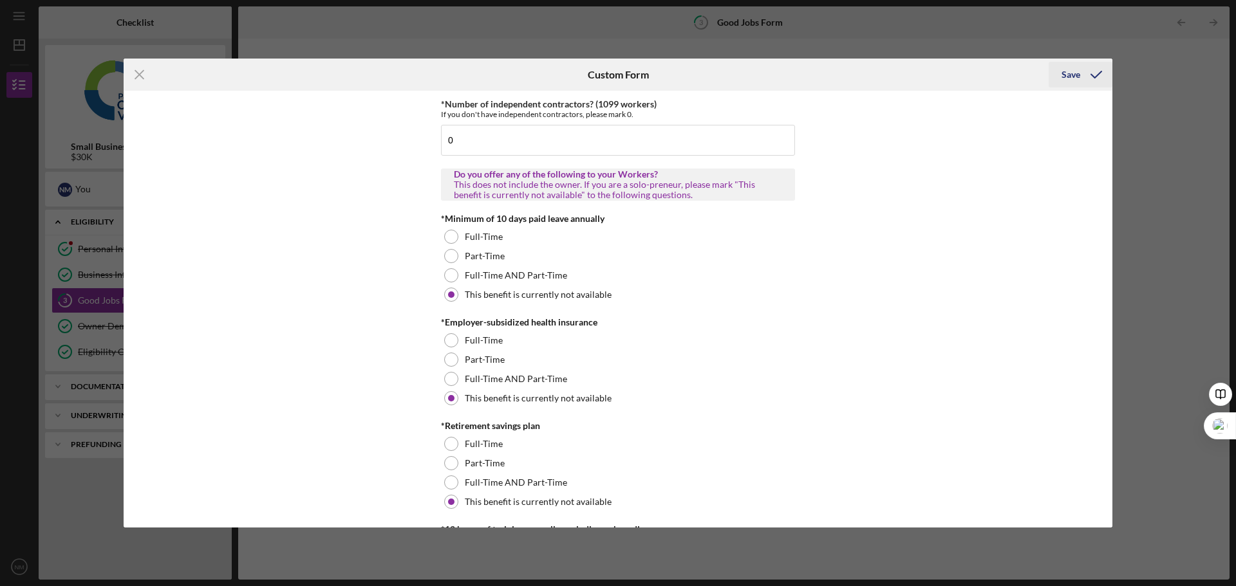
type input "$0"
click at [1068, 80] on div "Save" at bounding box center [1070, 75] width 19 height 26
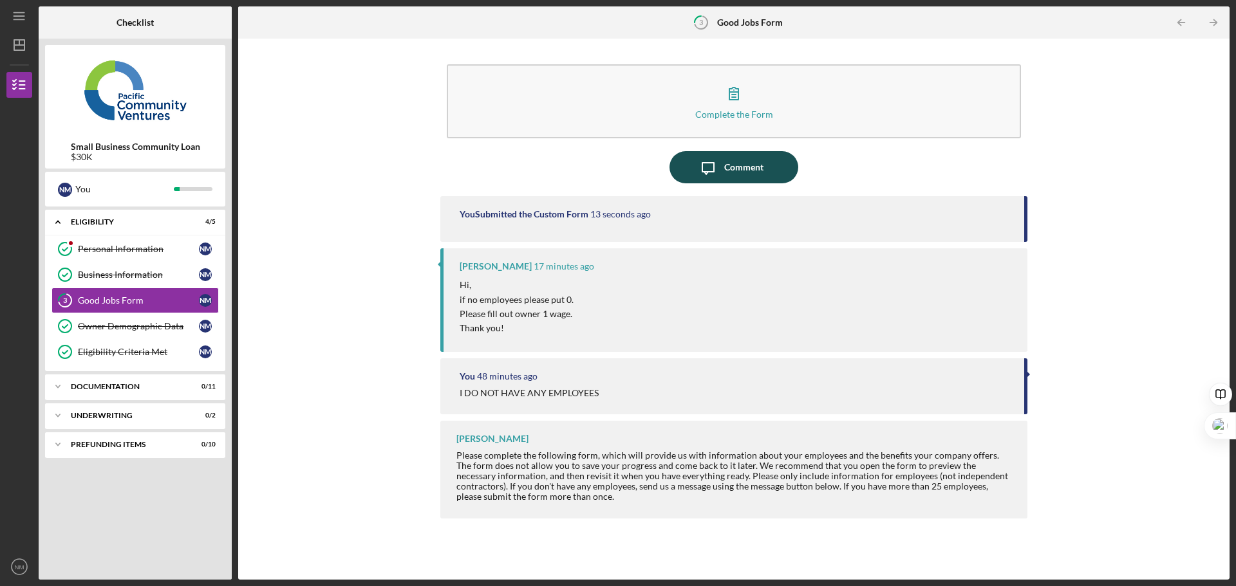
click at [783, 162] on button "Icon/Message Comment" at bounding box center [733, 167] width 129 height 32
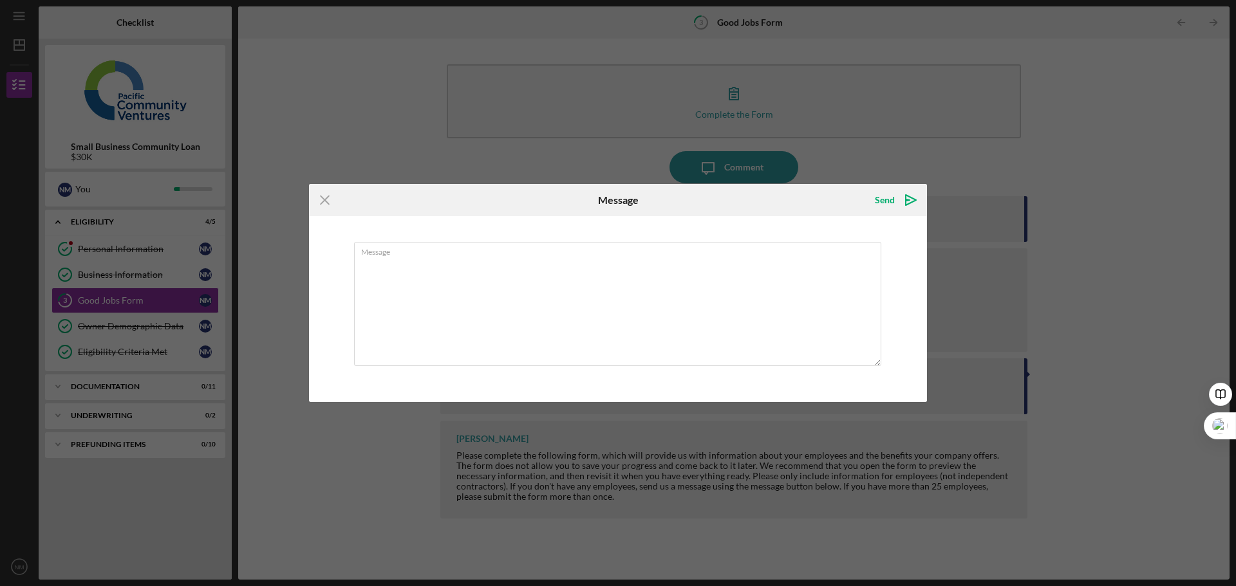
type textarea "i"
type textarea "I"
type textarea "i"
type textarea "I didnt make enough last year to pay myself because I was pregnant and was only…"
click at [881, 200] on div "Send" at bounding box center [885, 200] width 20 height 26
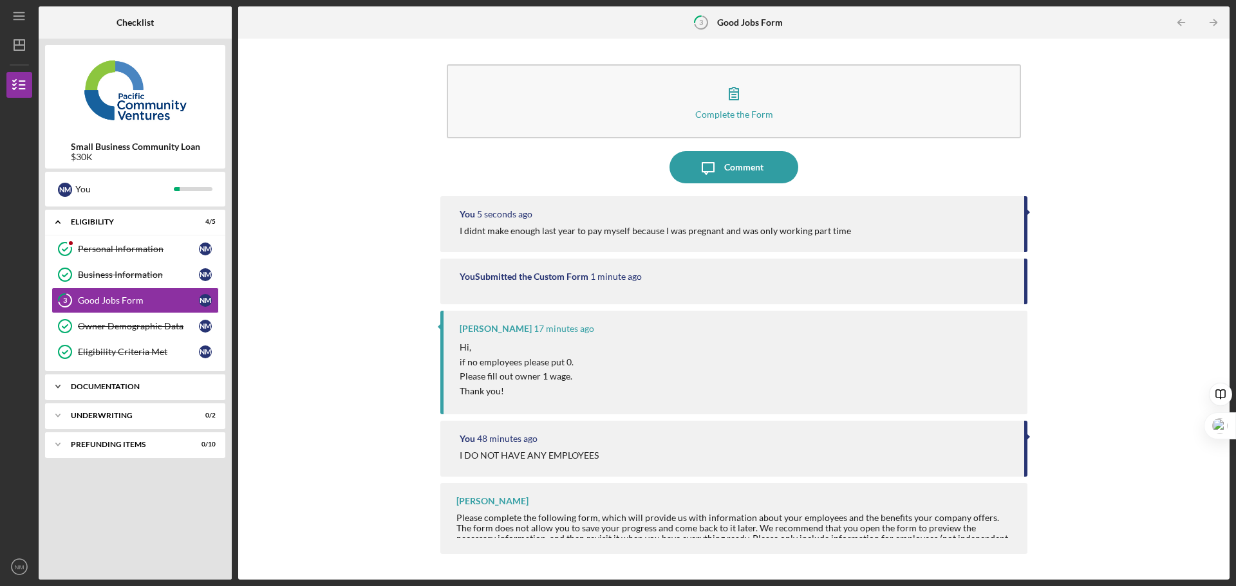
click at [158, 382] on div "Icon/Expander Documentation 0 / 11" at bounding box center [135, 387] width 180 height 26
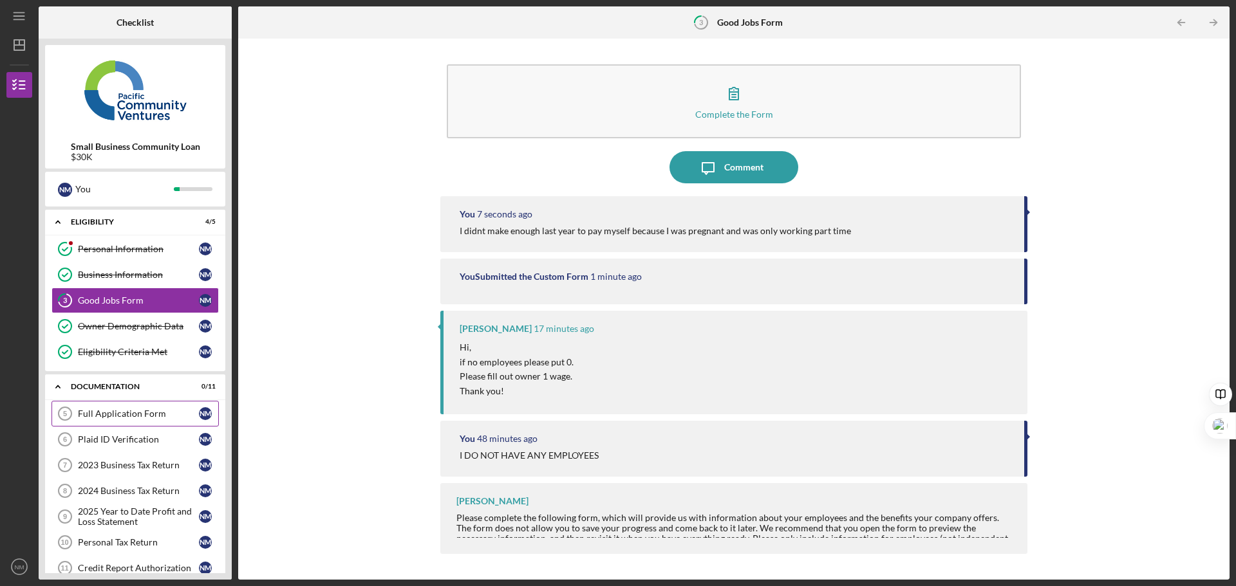
click at [143, 411] on div "Full Application Form" at bounding box center [138, 414] width 121 height 10
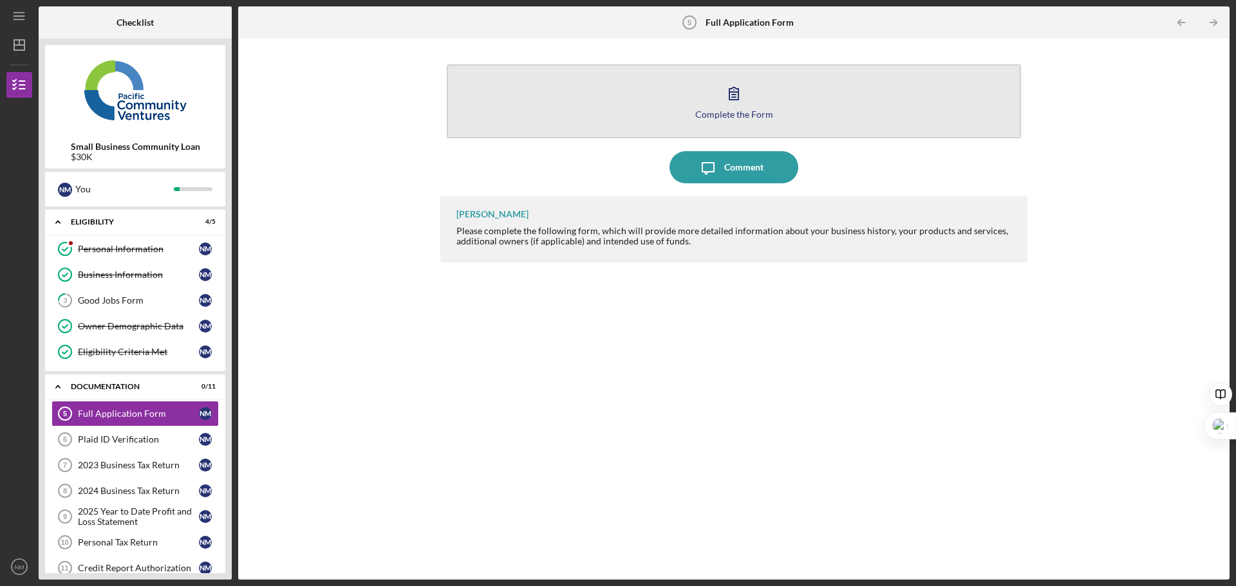
click at [746, 102] on icon "button" at bounding box center [734, 93] width 32 height 32
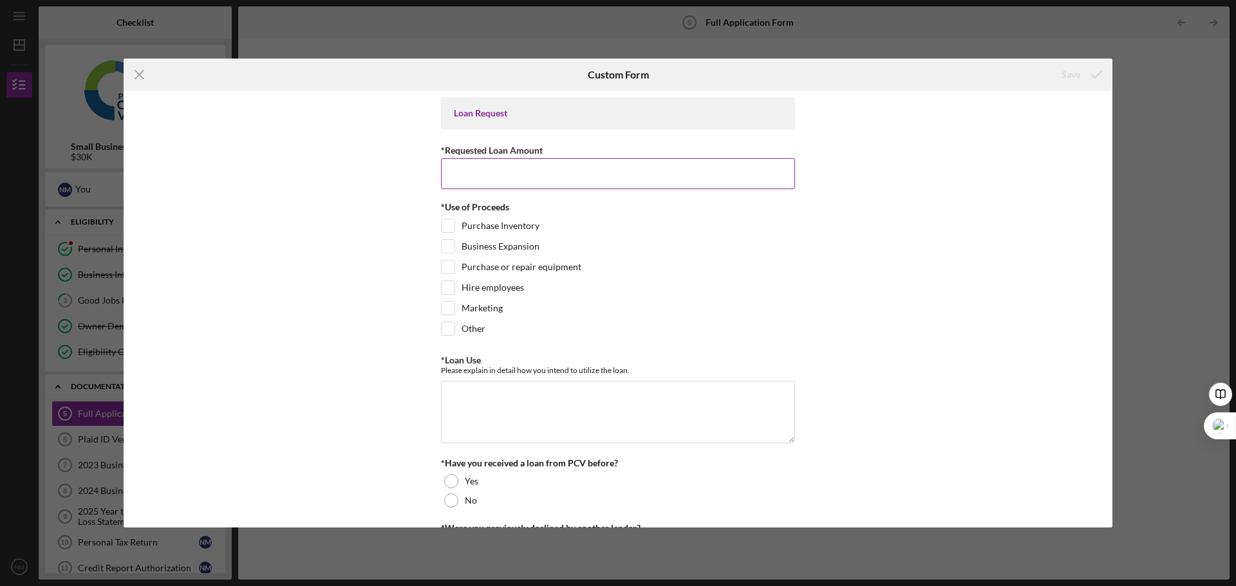
click at [565, 176] on input "*Requested Loan Amount" at bounding box center [618, 173] width 354 height 31
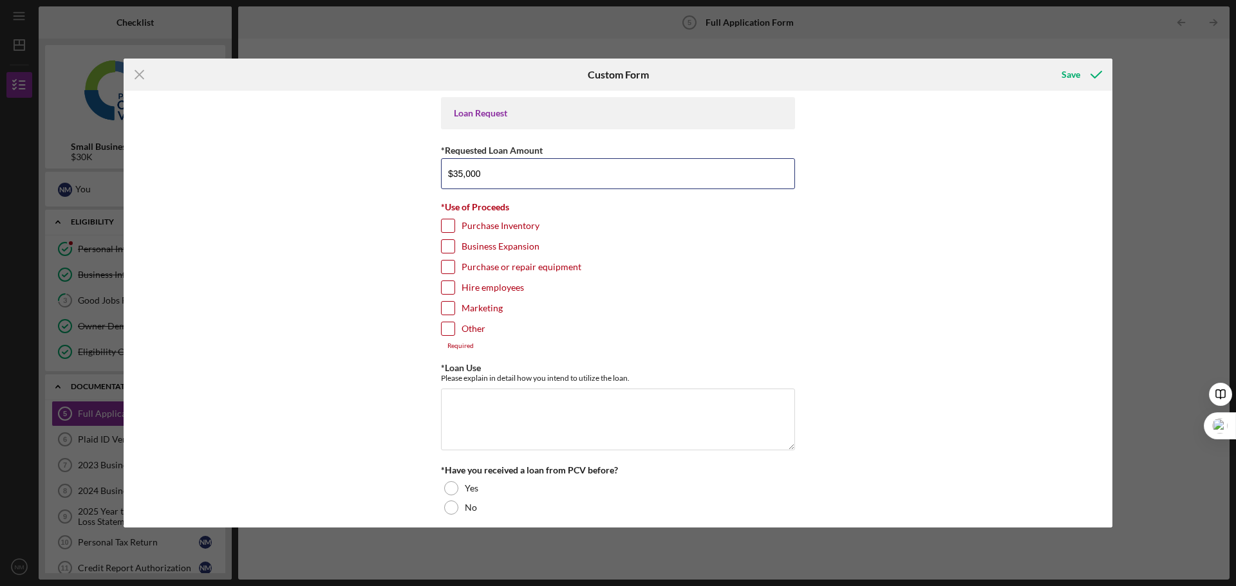
type input "$35,000"
click at [443, 223] on input "Purchase Inventory" at bounding box center [448, 225] width 13 height 13
checkbox input "true"
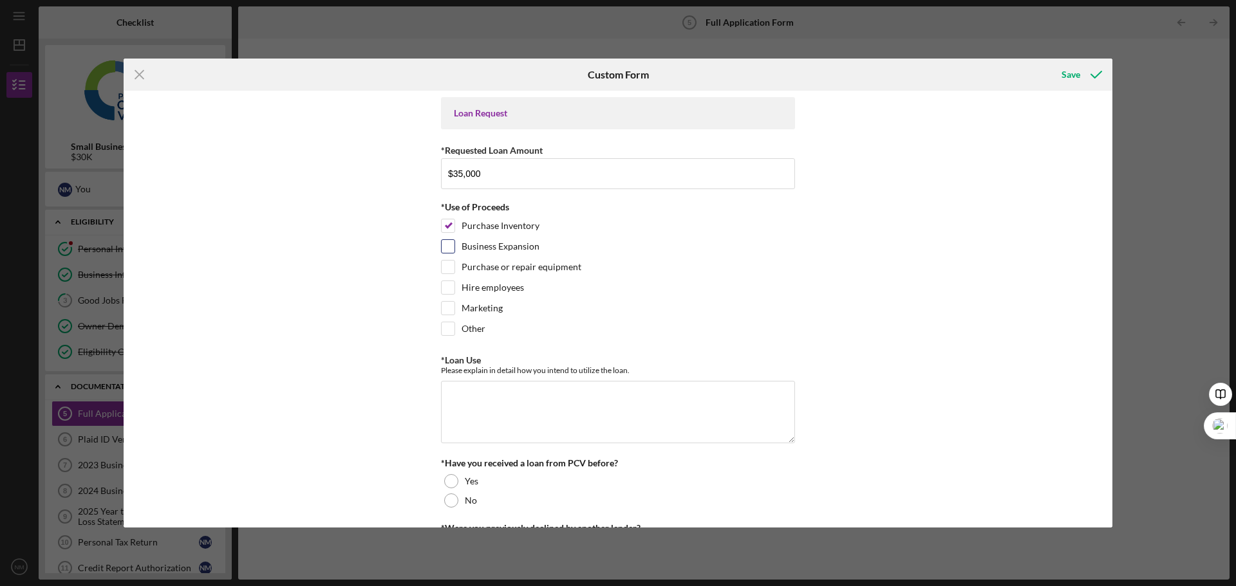
click at [445, 250] on input "Business Expansion" at bounding box center [448, 246] width 13 height 13
checkbox input "true"
click at [444, 266] on input "Purchase or repair equipment" at bounding box center [448, 267] width 13 height 13
checkbox input "true"
click at [447, 291] on input "Hire employees" at bounding box center [448, 287] width 13 height 13
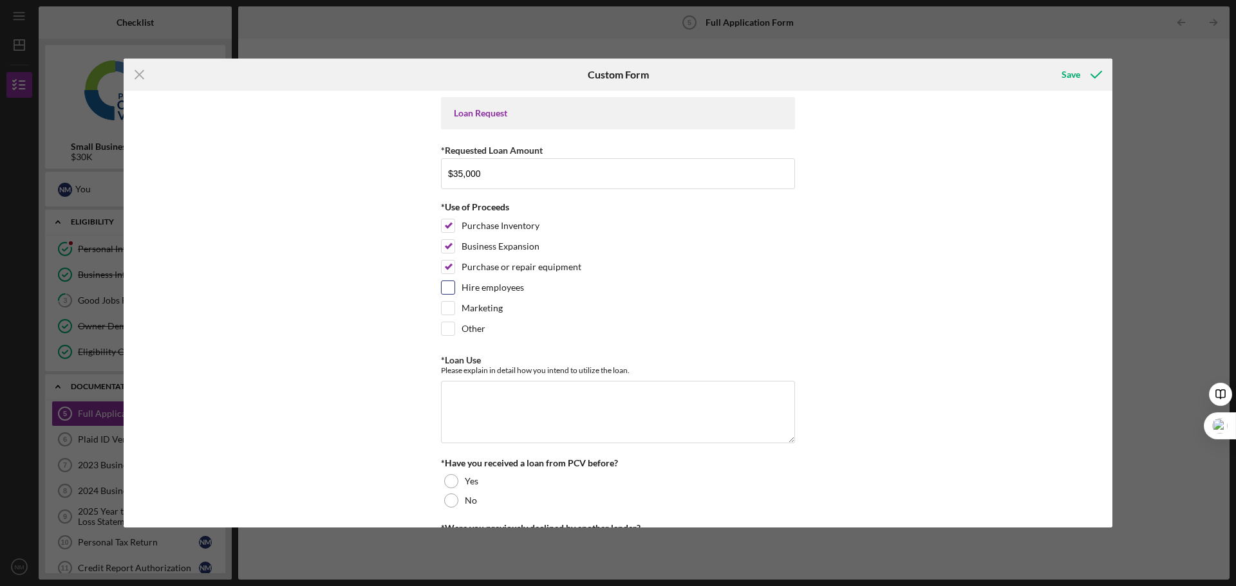
checkbox input "true"
click at [447, 308] on input "Marketing" at bounding box center [448, 308] width 13 height 13
checkbox input "true"
